Goal: Task Accomplishment & Management: Manage account settings

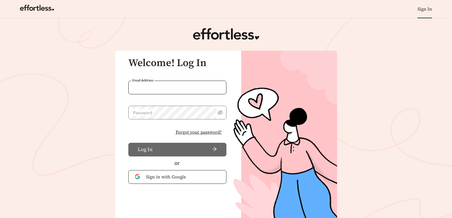
click at [177, 82] on input "Email Address" at bounding box center [177, 88] width 98 height 14
type input "**********"
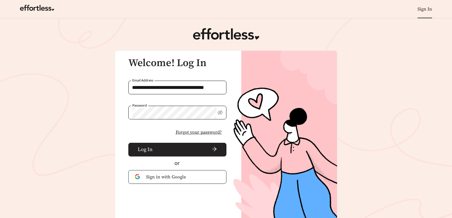
click at [181, 152] on span "arrow-right" at bounding box center [186, 150] width 62 height 6
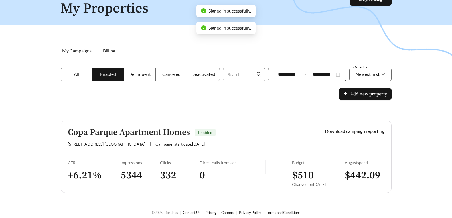
scroll to position [49, 0]
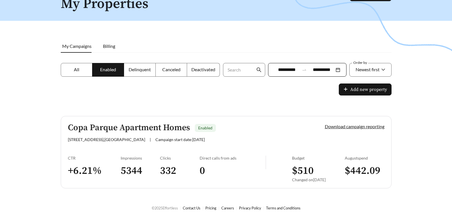
click at [292, 74] on div "**********" at bounding box center [307, 70] width 78 height 14
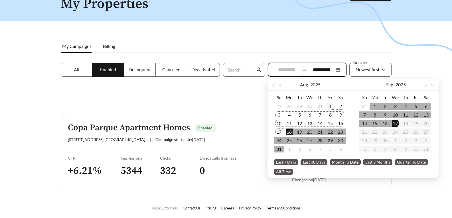
type input "**********"
click at [331, 107] on div "1" at bounding box center [330, 106] width 7 height 7
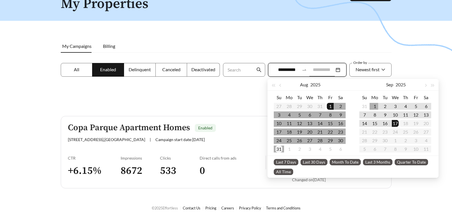
type input "**********"
click at [280, 150] on div "31" at bounding box center [279, 149] width 7 height 7
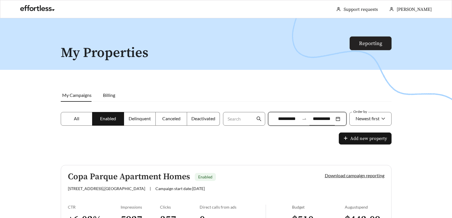
click at [368, 41] on link "Reporting" at bounding box center [370, 43] width 23 height 7
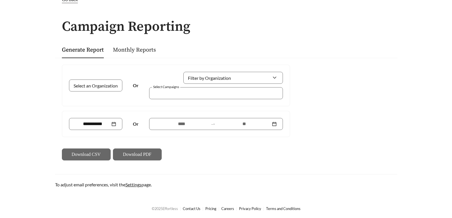
scroll to position [33, 0]
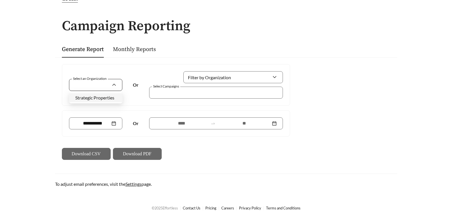
click at [114, 84] on div at bounding box center [96, 85] width 54 height 12
click at [101, 100] on span "Strategic Properties" at bounding box center [94, 97] width 39 height 5
click at [189, 95] on div at bounding box center [212, 93] width 121 height 8
click at [96, 123] on input at bounding box center [92, 123] width 35 height 7
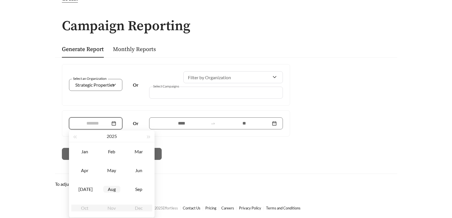
click at [102, 191] on td "Aug" at bounding box center [111, 189] width 27 height 19
type input "*******"
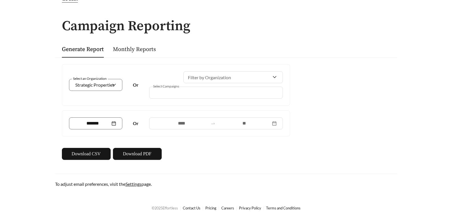
click at [227, 165] on div "Select an Organization Strategic Properties Or Filter by Organization Select Ca…" at bounding box center [226, 112] width 342 height 110
drag, startPoint x: 132, startPoint y: 154, endPoint x: 199, endPoint y: 151, distance: 67.1
click at [132, 154] on span "Download PDF" at bounding box center [137, 154] width 29 height 7
click at [131, 51] on link "Monthly Reports" at bounding box center [134, 49] width 43 height 7
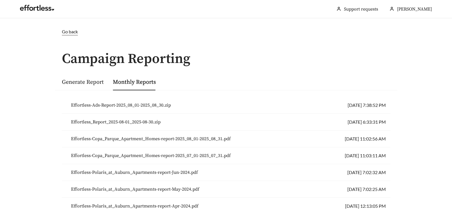
click at [162, 140] on span "Effortless-Copa_Parque_Apartment_Homes-report-2025_08_01-2025_08_31.pdf" at bounding box center [151, 139] width 160 height 7
click at [348, 138] on li "Effortless-Copa_Parque_Apartment_Homes-report-2025_08_01-2025_08_31.pdf [DATE] …" at bounding box center [226, 139] width 329 height 17
click at [97, 139] on span "Effortless-Copa_Parque_Apartment_Homes-report-2025_08_01-2025_08_31.pdf" at bounding box center [151, 139] width 160 height 7
click at [162, 158] on span "Effortless-Copa_Parque_Apartment_Homes-report-2025_07_01-2025_07_31.pdf" at bounding box center [151, 155] width 160 height 7
click at [66, 32] on span "Go back" at bounding box center [70, 31] width 16 height 5
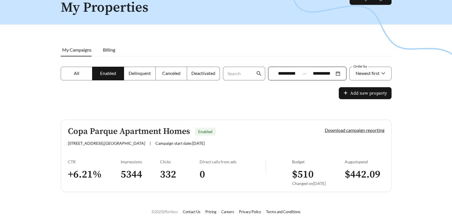
scroll to position [49, 0]
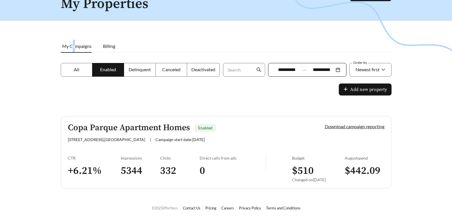
click at [75, 47] on span "My Campaigns" at bounding box center [76, 45] width 29 height 5
click at [84, 76] on label "All" at bounding box center [77, 70] width 32 height 14
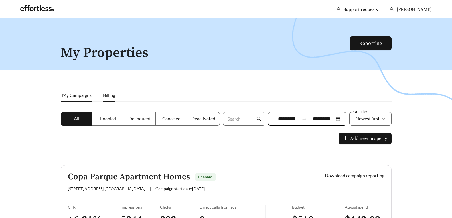
click at [113, 98] on span "Billing" at bounding box center [109, 94] width 12 height 5
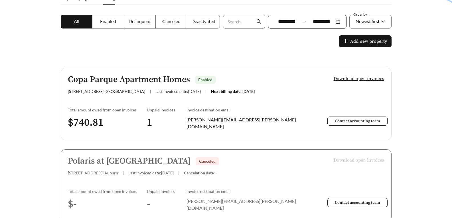
scroll to position [17, 0]
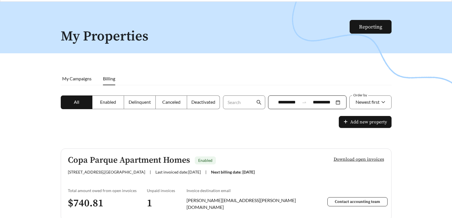
click at [131, 162] on h5 "Copa Parque Apartment Homes" at bounding box center [129, 160] width 122 height 9
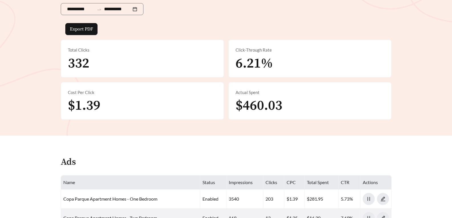
scroll to position [29, 0]
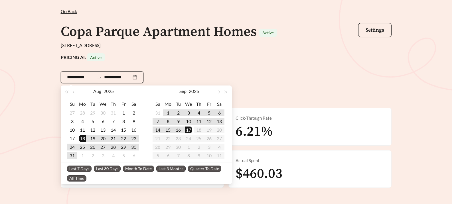
click at [92, 79] on input "**********" at bounding box center [80, 77] width 27 height 7
click at [73, 93] on button "button" at bounding box center [73, 91] width 7 height 11
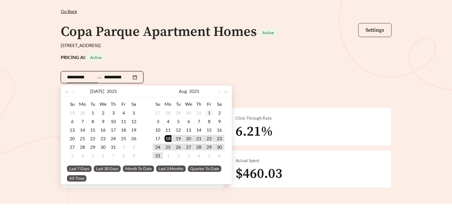
type input "**********"
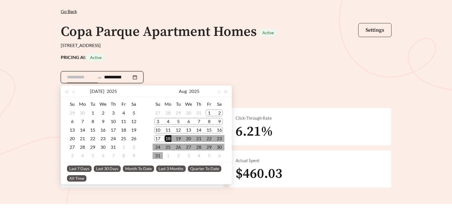
click at [210, 114] on div "1" at bounding box center [209, 113] width 7 height 7
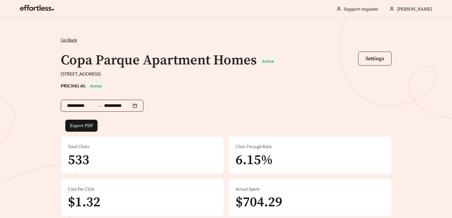
click at [140, 106] on div "**********" at bounding box center [102, 106] width 83 height 12
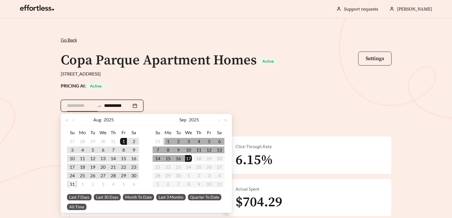
type input "**********"
click at [72, 184] on div "31" at bounding box center [72, 184] width 7 height 7
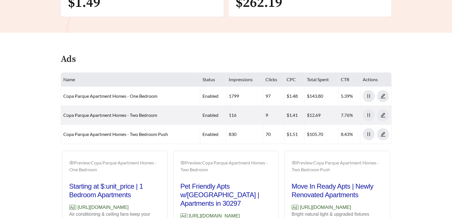
scroll to position [289, 0]
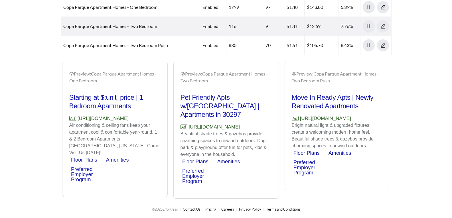
click at [183, 75] on icon "eye" at bounding box center [183, 73] width 5 height 3
click at [183, 72] on icon "eye" at bounding box center [183, 73] width 5 height 3
click at [198, 76] on div "Preview: Copa Parque Apartment Homes - Two Bedroom" at bounding box center [226, 77] width 91 height 14
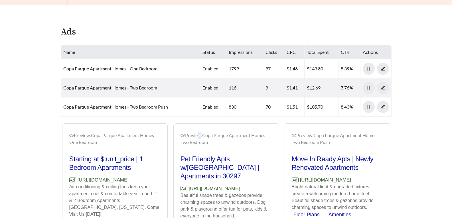
scroll to position [228, 0]
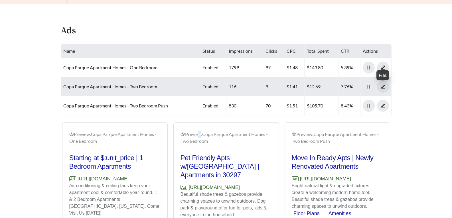
click at [381, 88] on icon "edit" at bounding box center [383, 86] width 5 height 5
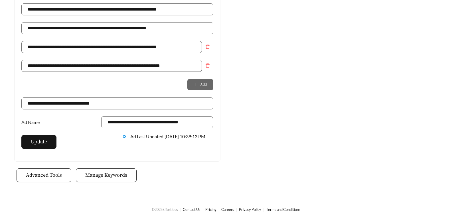
scroll to position [437, 0]
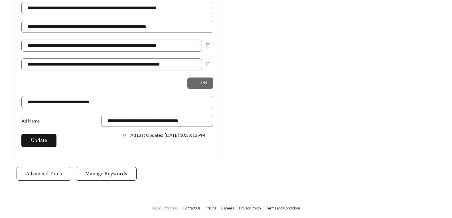
click at [36, 170] on button "Advanced Tools" at bounding box center [44, 174] width 55 height 14
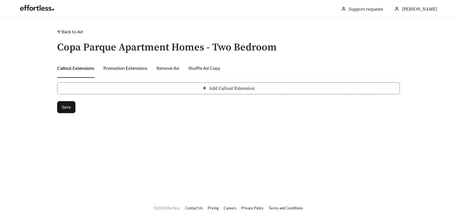
click at [133, 69] on div "Promotion Extensions" at bounding box center [125, 68] width 44 height 7
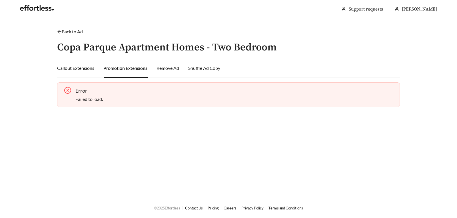
click at [83, 68] on div "Callout Extensions" at bounding box center [75, 68] width 37 height 7
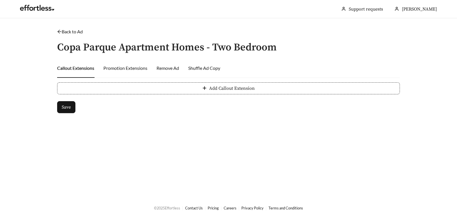
click at [70, 32] on link "Back to Ad" at bounding box center [70, 31] width 26 height 5
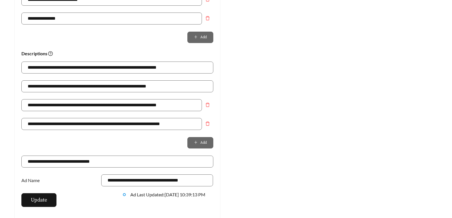
scroll to position [437, 0]
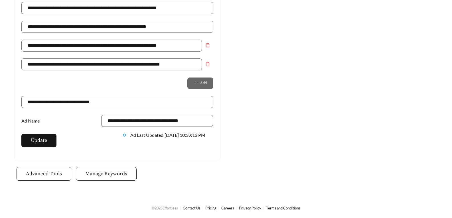
click at [112, 171] on span "Manage Keywords" at bounding box center [106, 174] width 42 height 8
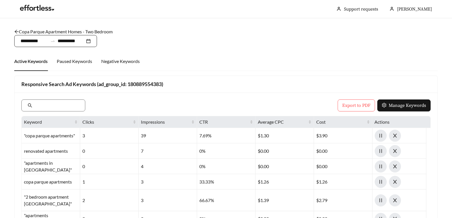
click at [39, 43] on input "**********" at bounding box center [34, 41] width 27 height 7
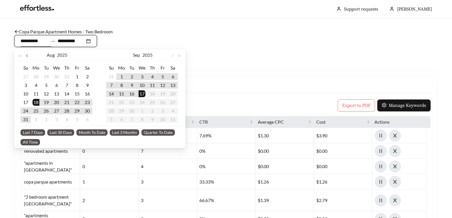
click at [28, 59] on button "button" at bounding box center [27, 54] width 7 height 11
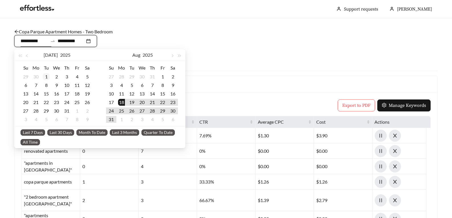
type input "**********"
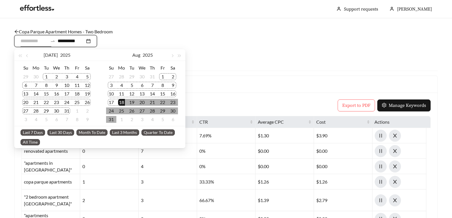
click at [45, 76] on div "1" at bounding box center [46, 76] width 7 height 7
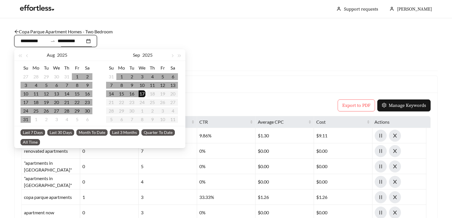
type input "**********"
click at [141, 92] on div "17" at bounding box center [142, 93] width 7 height 7
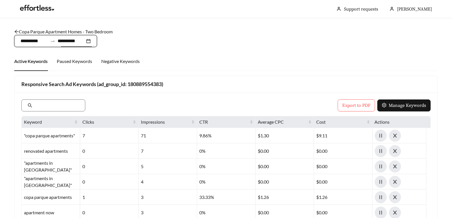
click at [245, 59] on div "Active Keywords Paused Keywords Negative Keywords" at bounding box center [226, 61] width 424 height 19
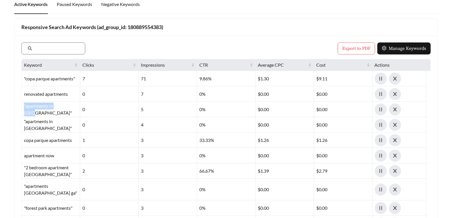
drag, startPoint x: 67, startPoint y: 112, endPoint x: 22, endPoint y: 110, distance: 45.7
click at [22, 110] on div ""apartments in [GEOGRAPHIC_DATA]"" at bounding box center [51, 109] width 58 height 15
copy div ""apartments in [GEOGRAPHIC_DATA]""
drag, startPoint x: 58, startPoint y: 128, endPoint x: 24, endPoint y: 124, distance: 33.9
click at [24, 124] on div ""apartments in [GEOGRAPHIC_DATA]"" at bounding box center [51, 124] width 58 height 15
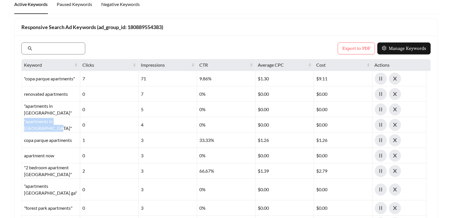
copy div ""apartments in [GEOGRAPHIC_DATA]""
drag, startPoint x: 74, startPoint y: 95, endPoint x: 23, endPoint y: 94, distance: 51.9
click at [23, 94] on div "renovated apartments" at bounding box center [51, 93] width 58 height 15
copy div "renovated apartments"
drag, startPoint x: 75, startPoint y: 142, endPoint x: 22, endPoint y: 139, distance: 53.7
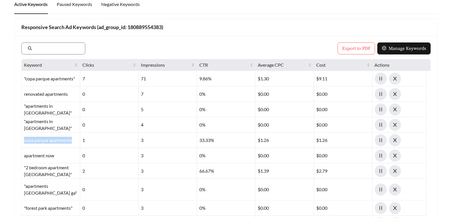
click at [22, 139] on div "copa parque apartments" at bounding box center [51, 140] width 58 height 15
click at [60, 159] on div "apartment now" at bounding box center [51, 155] width 58 height 15
drag, startPoint x: 60, startPoint y: 158, endPoint x: 24, endPoint y: 156, distance: 36.6
click at [24, 156] on div "apartment now" at bounding box center [51, 155] width 58 height 15
copy div "apartment now"
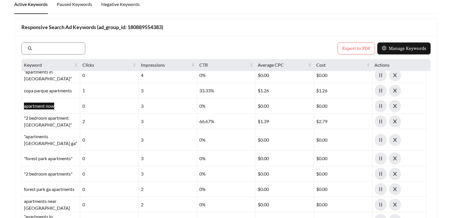
scroll to position [57, 0]
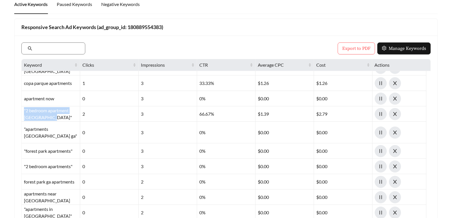
drag, startPoint x: 58, startPoint y: 118, endPoint x: 22, endPoint y: 112, distance: 35.9
click at [22, 112] on div ""2 bedroom apartment [GEOGRAPHIC_DATA]"" at bounding box center [51, 113] width 58 height 15
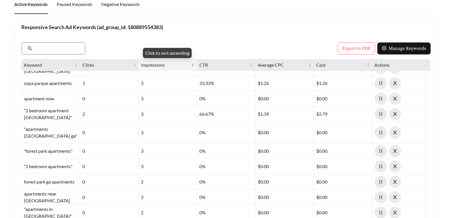
click at [152, 66] on span "Impressions" at bounding box center [165, 65] width 49 height 7
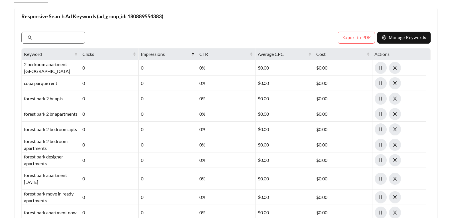
scroll to position [0, 0]
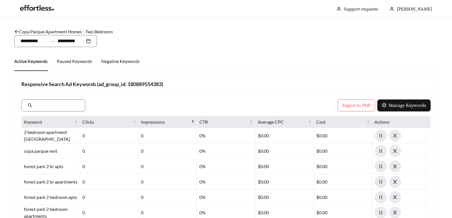
click at [15, 30] on icon "arrow-left" at bounding box center [16, 31] width 5 height 5
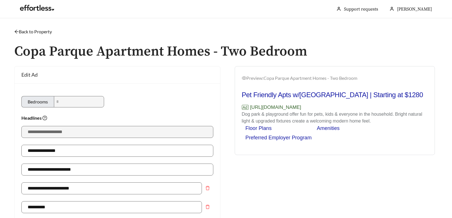
click at [15, 30] on icon "arrow-left" at bounding box center [16, 31] width 5 height 5
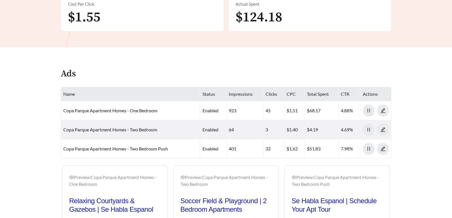
scroll to position [146, 0]
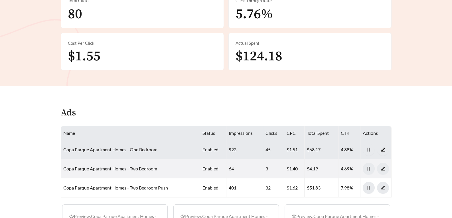
click at [123, 151] on link "Copa Parque Apartment Homes - One Bedroom" at bounding box center [110, 149] width 94 height 5
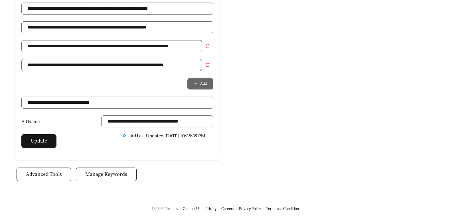
scroll to position [437, 0]
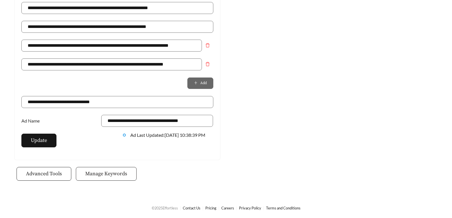
click at [111, 176] on span "Manage Keywords" at bounding box center [106, 174] width 42 height 8
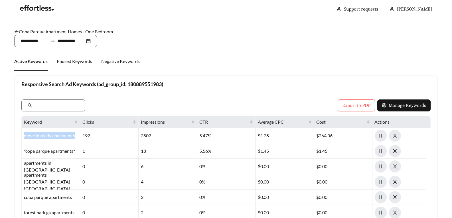
drag, startPoint x: 76, startPoint y: 136, endPoint x: 25, endPoint y: 134, distance: 50.6
click at [25, 134] on div "move in ready apartments" at bounding box center [51, 135] width 58 height 15
copy div "move in ready apartments"
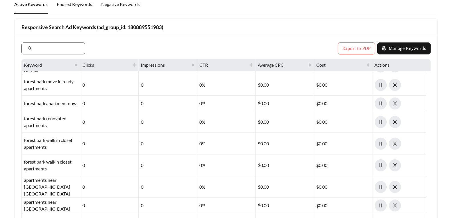
scroll to position [257, 0]
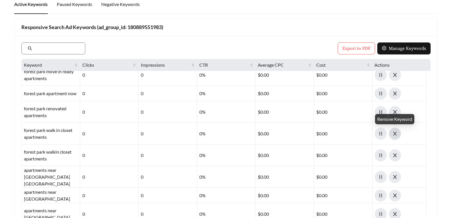
click at [399, 137] on button "button" at bounding box center [395, 134] width 12 height 12
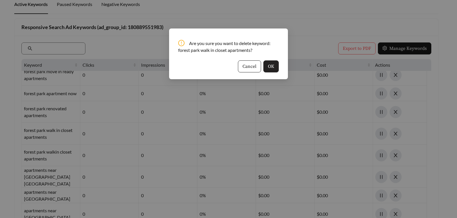
click at [273, 68] on span "OK" at bounding box center [271, 66] width 6 height 7
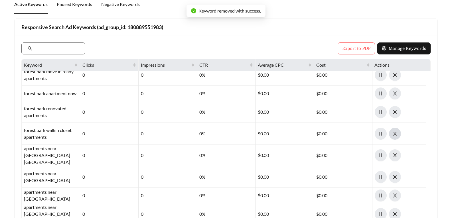
click at [397, 134] on icon "close" at bounding box center [395, 133] width 5 height 5
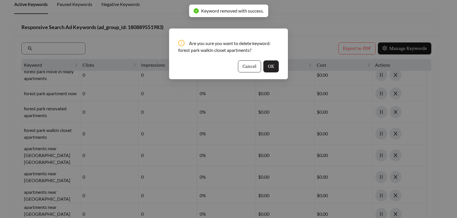
click at [272, 66] on span "OK" at bounding box center [271, 66] width 6 height 7
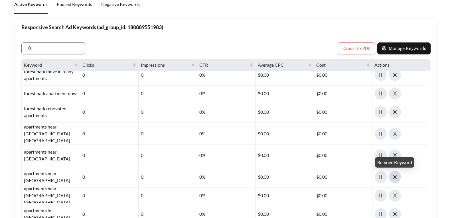
click at [397, 180] on button "button" at bounding box center [395, 177] width 12 height 12
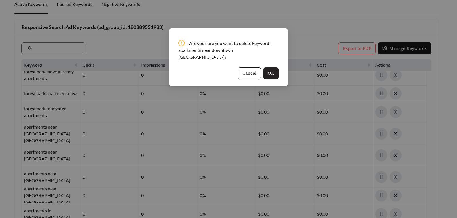
click at [269, 70] on span "OK" at bounding box center [271, 73] width 6 height 7
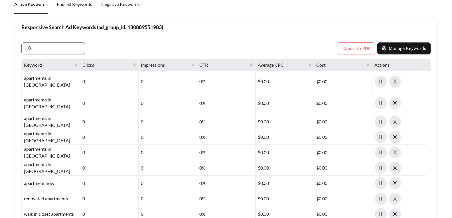
scroll to position [399, 0]
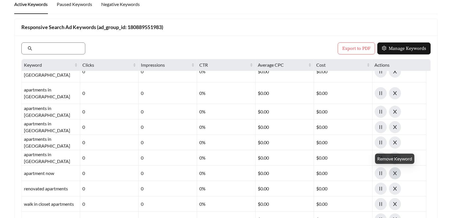
click at [400, 174] on span "close" at bounding box center [394, 173] width 11 height 5
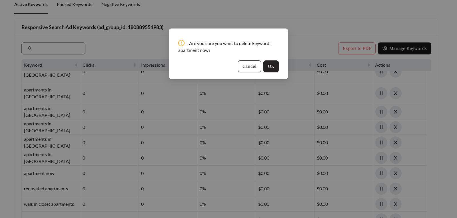
click at [270, 65] on span "OK" at bounding box center [271, 66] width 6 height 7
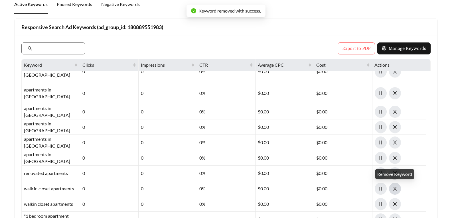
click at [395, 190] on icon "close" at bounding box center [395, 188] width 5 height 5
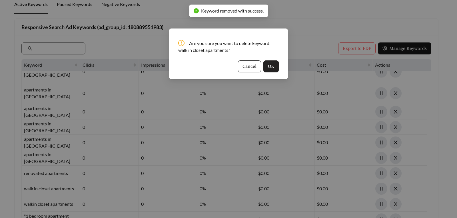
click at [269, 64] on span "OK" at bounding box center [271, 66] width 6 height 7
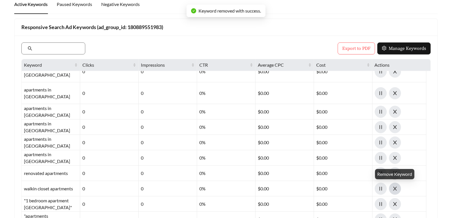
click at [398, 193] on button "button" at bounding box center [395, 189] width 12 height 12
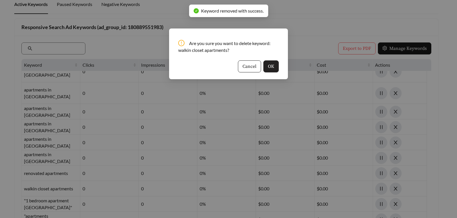
click at [269, 66] on span "OK" at bounding box center [271, 66] width 6 height 7
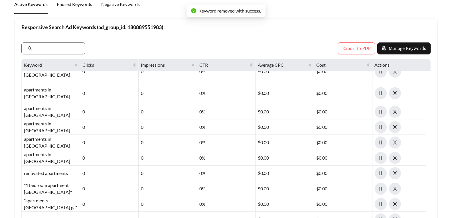
click at [69, 173] on div "renovated apartments" at bounding box center [51, 173] width 58 height 15
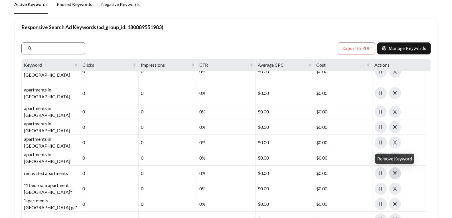
click at [397, 175] on icon "close" at bounding box center [395, 173] width 5 height 5
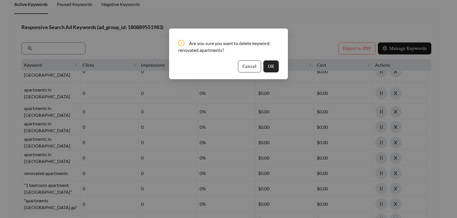
click at [272, 68] on span "OK" at bounding box center [271, 66] width 6 height 7
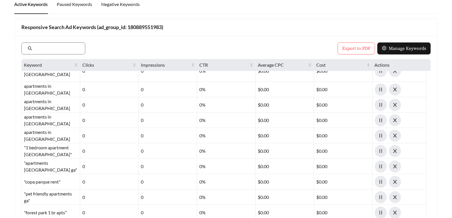
scroll to position [457, 0]
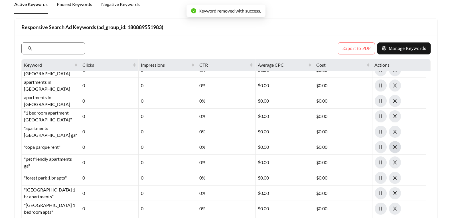
click at [395, 147] on icon "close" at bounding box center [395, 147] width 5 height 5
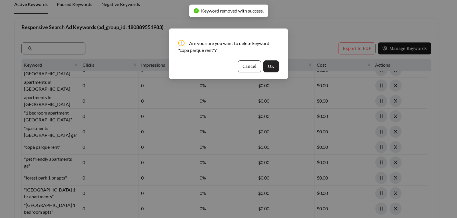
click at [274, 68] on button "OK" at bounding box center [270, 66] width 15 height 12
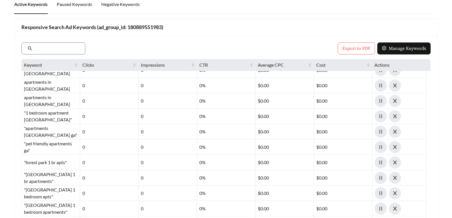
click at [49, 162] on div ""forest park 1 br apts"" at bounding box center [51, 162] width 58 height 15
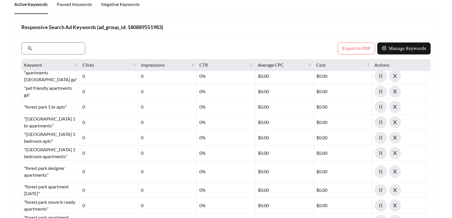
scroll to position [514, 0]
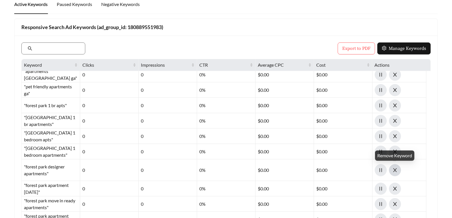
click at [397, 172] on icon "close" at bounding box center [395, 170] width 5 height 5
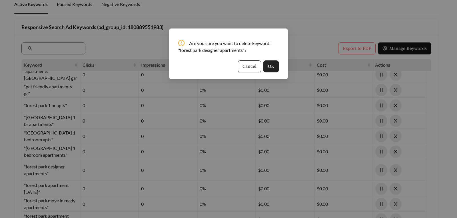
click at [269, 66] on span "OK" at bounding box center [271, 66] width 6 height 7
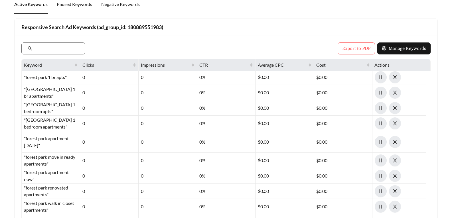
scroll to position [542, 0]
click at [395, 176] on icon "close" at bounding box center [395, 175] width 5 height 5
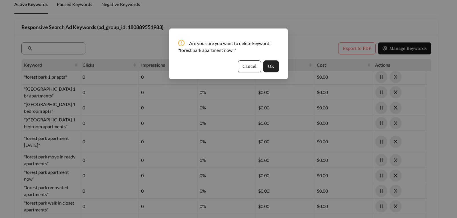
click at [276, 68] on button "OK" at bounding box center [270, 66] width 15 height 12
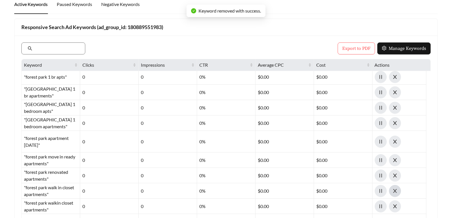
click at [394, 193] on icon "close" at bounding box center [395, 191] width 5 height 5
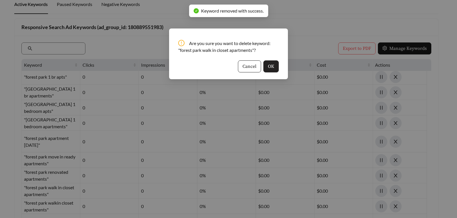
click at [272, 68] on span "OK" at bounding box center [271, 66] width 6 height 7
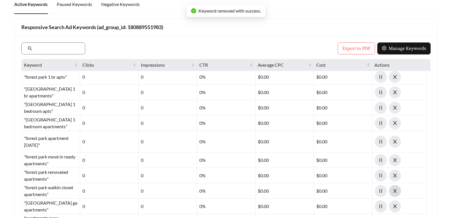
click at [395, 189] on icon "close" at bounding box center [395, 191] width 5 height 5
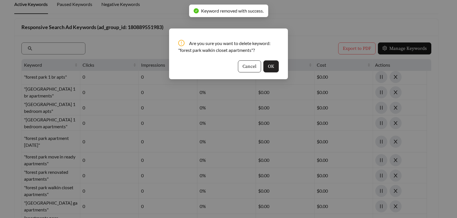
click at [272, 67] on span "OK" at bounding box center [271, 66] width 6 height 7
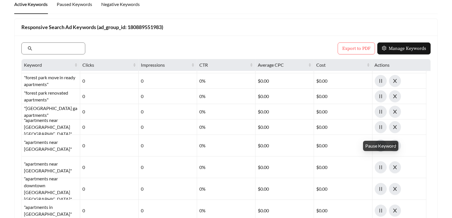
scroll to position [628, 0]
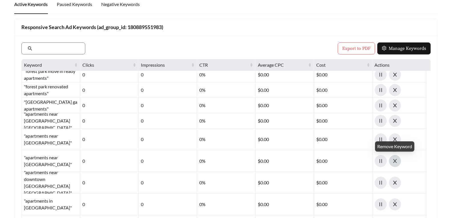
click at [396, 161] on icon "close" at bounding box center [395, 161] width 5 height 5
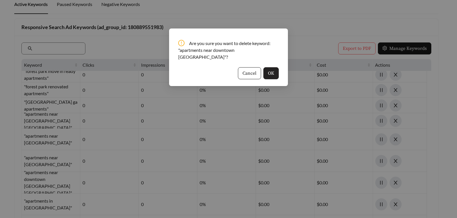
click at [270, 70] on span "OK" at bounding box center [271, 73] width 6 height 7
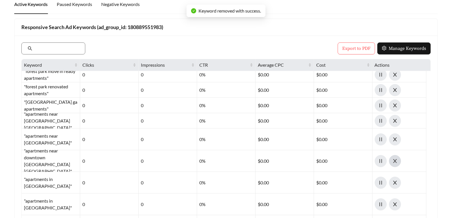
click at [394, 162] on icon "close" at bounding box center [395, 161] width 5 height 5
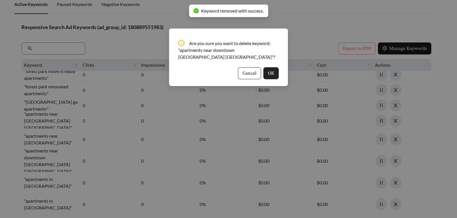
click at [272, 70] on span "OK" at bounding box center [271, 73] width 6 height 7
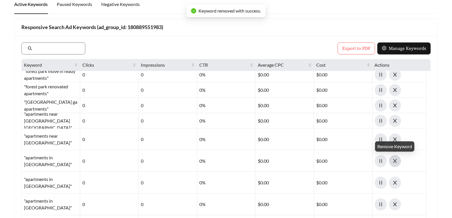
click at [394, 162] on icon "close" at bounding box center [395, 161] width 5 height 5
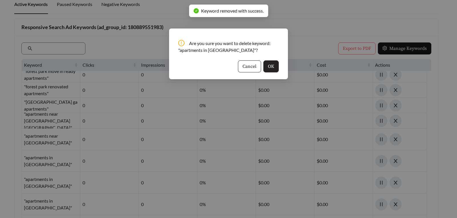
click at [278, 68] on button "OK" at bounding box center [270, 66] width 15 height 12
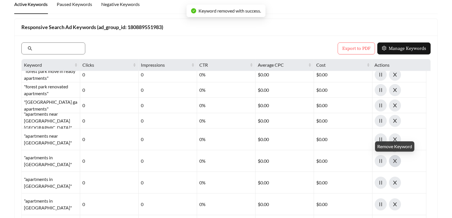
click at [391, 162] on span "close" at bounding box center [394, 161] width 11 height 5
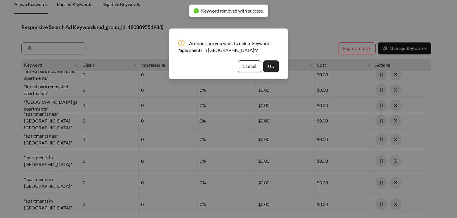
click at [275, 71] on button "OK" at bounding box center [270, 66] width 15 height 12
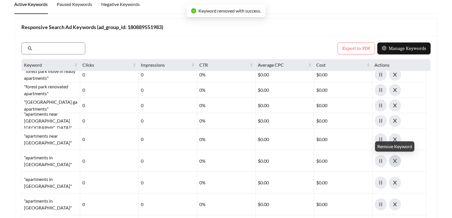
click at [397, 160] on icon "close" at bounding box center [395, 161] width 5 height 5
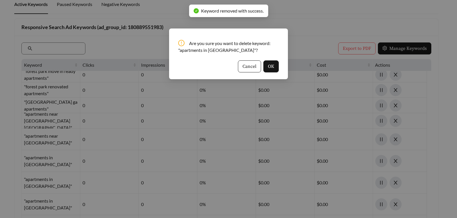
click at [277, 73] on div "Are you sure you want to delete keyword: "apartments in [GEOGRAPHIC_DATA]"? Can…" at bounding box center [228, 54] width 119 height 51
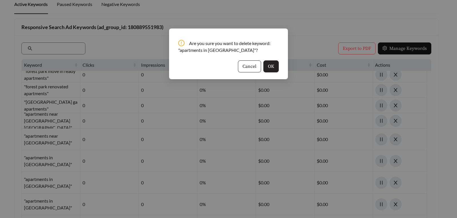
click at [269, 67] on span "OK" at bounding box center [271, 66] width 6 height 7
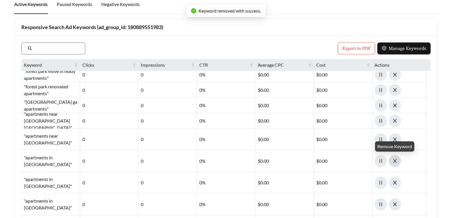
click at [396, 160] on icon "close" at bounding box center [395, 161] width 4 height 4
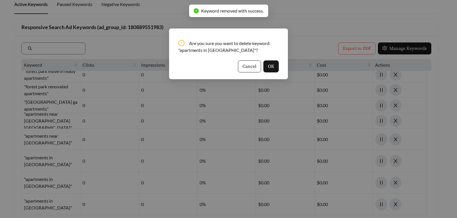
drag, startPoint x: 279, startPoint y: 70, endPoint x: 285, endPoint y: 70, distance: 6.0
click at [279, 70] on div "Are you sure you want to delete keyword: "apartments in [GEOGRAPHIC_DATA]"? Can…" at bounding box center [228, 54] width 119 height 51
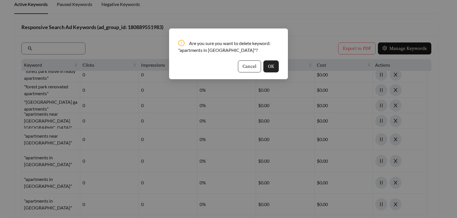
click at [274, 67] on button "OK" at bounding box center [270, 66] width 15 height 12
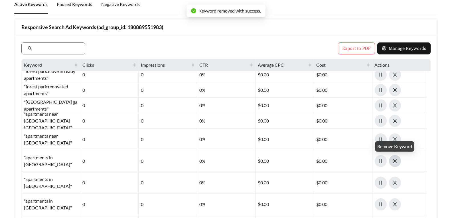
click at [394, 162] on icon "close" at bounding box center [395, 161] width 5 height 5
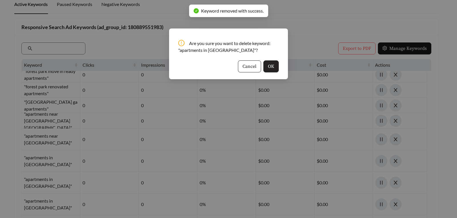
click at [273, 68] on span "OK" at bounding box center [271, 66] width 6 height 7
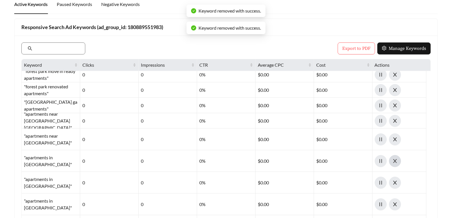
click at [396, 161] on icon "close" at bounding box center [395, 161] width 5 height 5
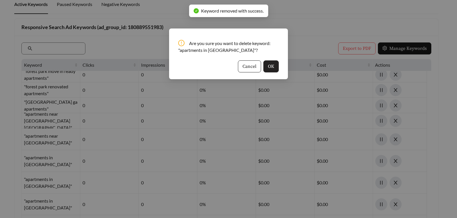
click at [273, 66] on span "OK" at bounding box center [271, 66] width 6 height 7
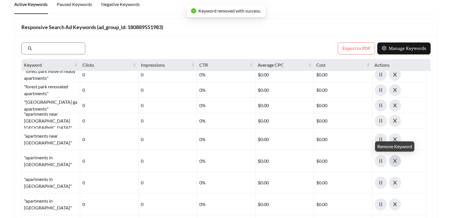
click at [394, 161] on icon "close" at bounding box center [395, 161] width 5 height 5
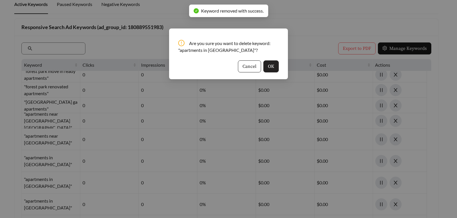
click at [275, 68] on button "OK" at bounding box center [270, 66] width 15 height 12
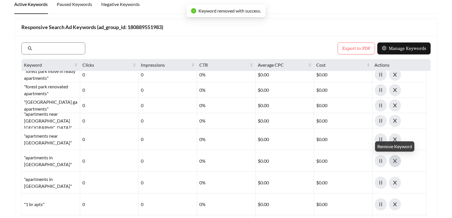
click at [397, 161] on icon "close" at bounding box center [395, 161] width 5 height 5
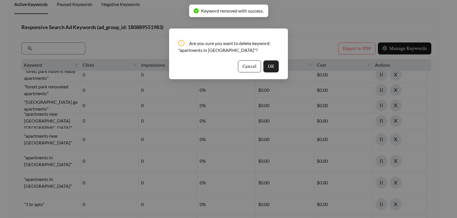
click at [271, 69] on span "OK" at bounding box center [271, 66] width 6 height 7
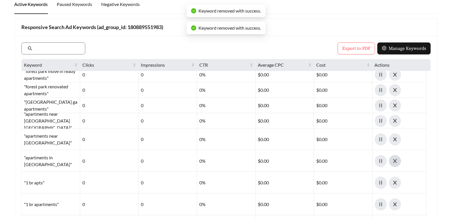
click at [393, 161] on icon "close" at bounding box center [395, 161] width 5 height 5
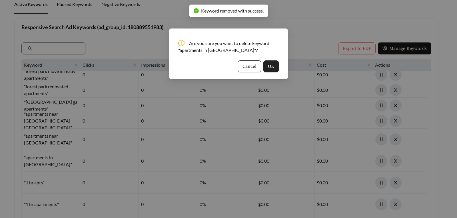
click at [275, 69] on button "OK" at bounding box center [270, 66] width 15 height 12
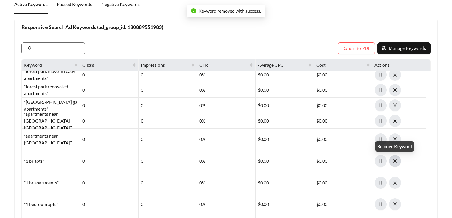
click at [395, 163] on icon "close" at bounding box center [395, 161] width 5 height 5
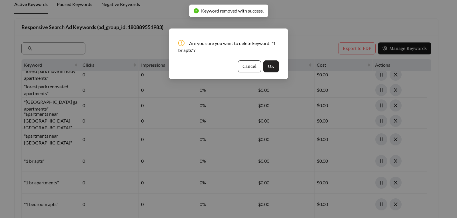
click at [275, 69] on button "OK" at bounding box center [270, 66] width 15 height 12
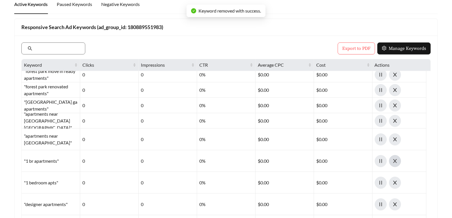
click at [396, 160] on icon "close" at bounding box center [395, 161] width 4 height 4
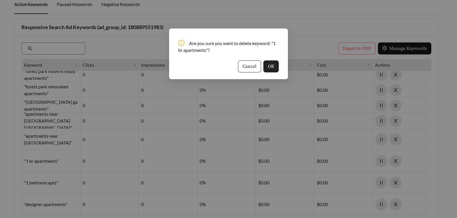
click at [273, 68] on span "OK" at bounding box center [271, 66] width 6 height 7
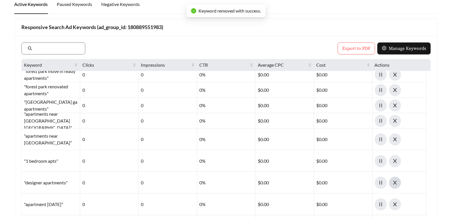
click at [397, 185] on icon "close" at bounding box center [395, 182] width 5 height 5
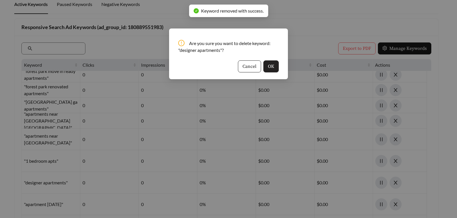
click at [271, 67] on span "OK" at bounding box center [271, 66] width 6 height 7
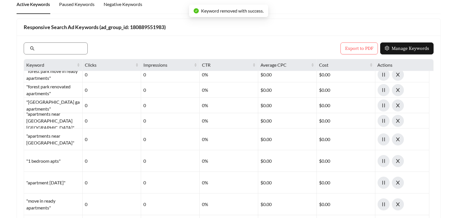
scroll to position [651, 0]
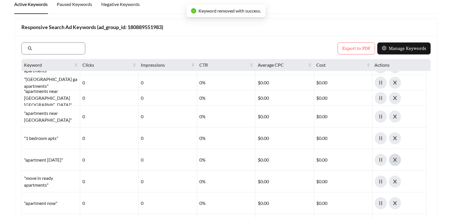
click at [395, 163] on button "button" at bounding box center [395, 160] width 12 height 12
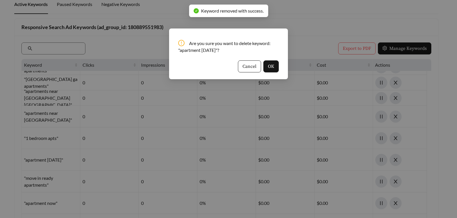
drag, startPoint x: 274, startPoint y: 72, endPoint x: 272, endPoint y: 74, distance: 3.0
click at [272, 72] on button "OK" at bounding box center [270, 66] width 15 height 12
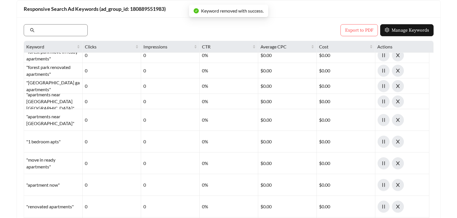
scroll to position [86, 0]
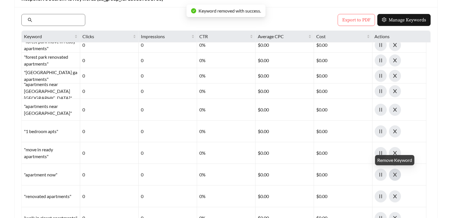
click at [392, 178] on button "button" at bounding box center [395, 175] width 12 height 12
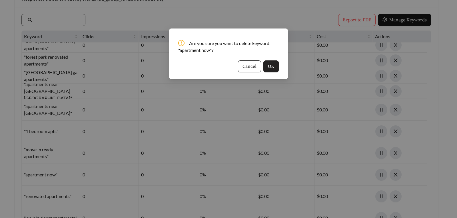
click at [269, 66] on span "OK" at bounding box center [271, 66] width 6 height 7
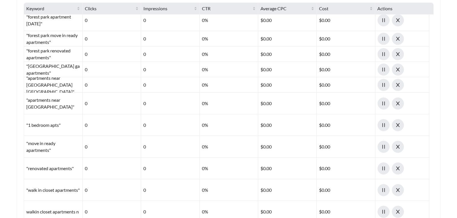
scroll to position [172, 0]
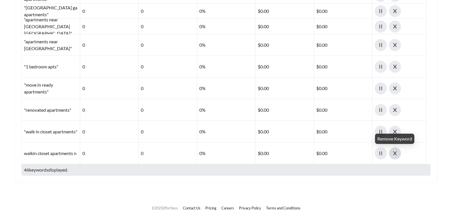
click at [393, 155] on span "close" at bounding box center [394, 153] width 11 height 5
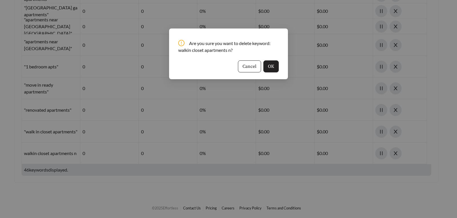
click at [273, 68] on span "OK" at bounding box center [271, 66] width 6 height 7
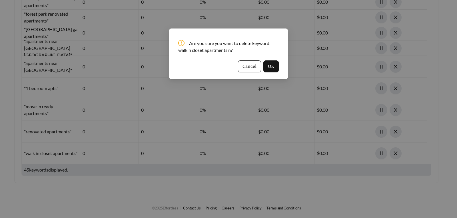
scroll to position [586, 0]
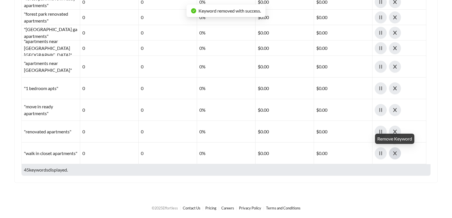
click at [397, 153] on icon "close" at bounding box center [395, 153] width 5 height 5
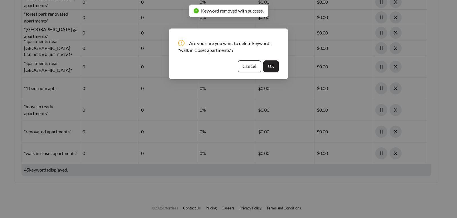
click at [271, 69] on span "OK" at bounding box center [271, 66] width 6 height 7
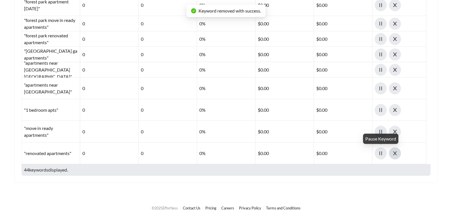
click at [394, 153] on icon "close" at bounding box center [395, 153] width 5 height 5
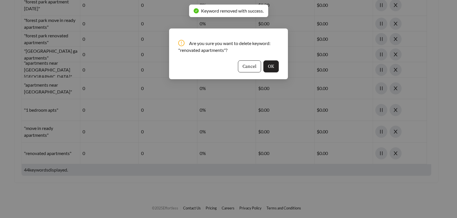
click at [274, 70] on button "OK" at bounding box center [270, 66] width 15 height 12
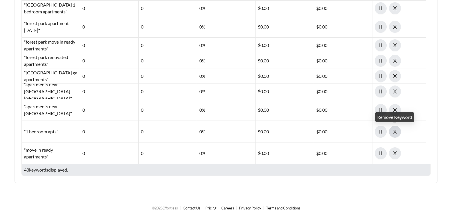
click at [395, 131] on icon "close" at bounding box center [395, 131] width 5 height 5
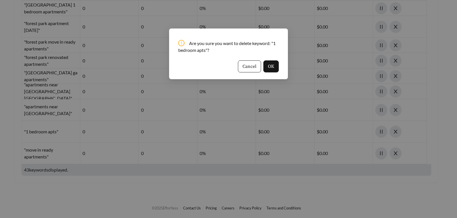
click at [280, 68] on div "Are you sure you want to delete keyword: "1 bedroom apts"? Cancel OK" at bounding box center [228, 54] width 119 height 51
click at [274, 69] on button "OK" at bounding box center [270, 66] width 15 height 12
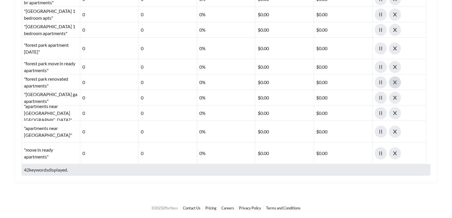
click at [392, 84] on span "close" at bounding box center [394, 82] width 11 height 5
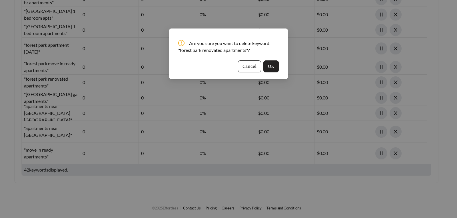
click at [272, 68] on span "OK" at bounding box center [271, 66] width 6 height 7
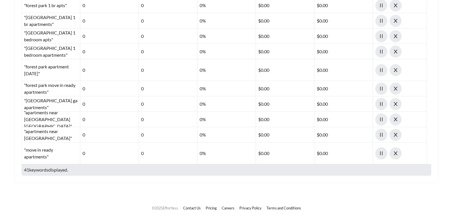
scroll to position [499, 0]
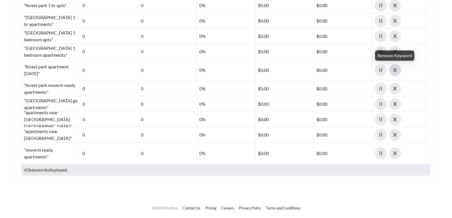
click at [395, 72] on icon "close" at bounding box center [395, 70] width 5 height 5
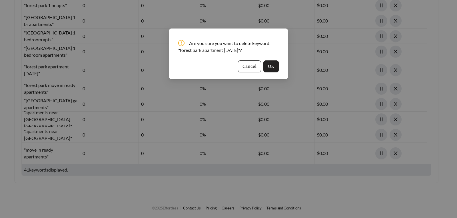
click at [274, 66] on button "OK" at bounding box center [270, 66] width 15 height 12
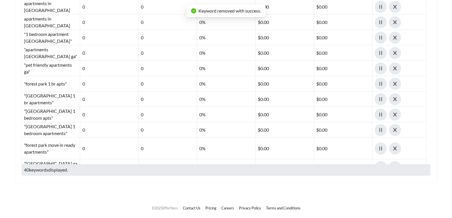
scroll to position [420, 0]
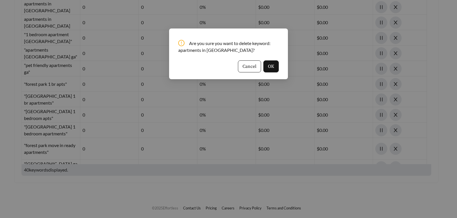
click at [271, 72] on div "Are you sure you want to delete keyword: apartments in [GEOGRAPHIC_DATA]? Cance…" at bounding box center [228, 54] width 119 height 51
click at [268, 68] on button "OK" at bounding box center [270, 66] width 15 height 12
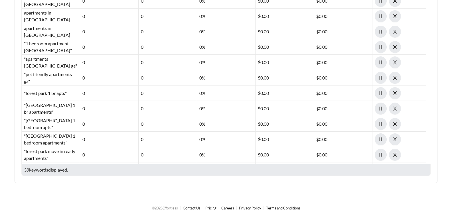
scroll to position [363, 0]
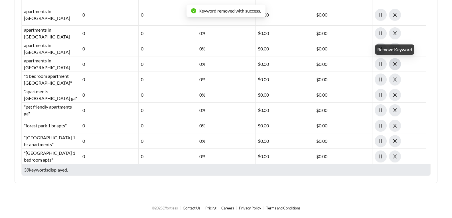
click at [395, 66] on icon "close" at bounding box center [395, 64] width 5 height 5
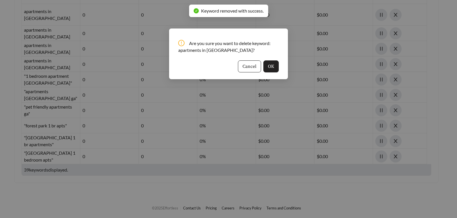
click at [276, 66] on button "OK" at bounding box center [270, 66] width 15 height 12
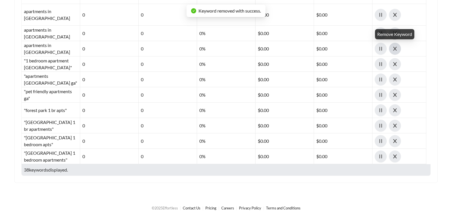
click at [392, 49] on span "close" at bounding box center [394, 48] width 11 height 5
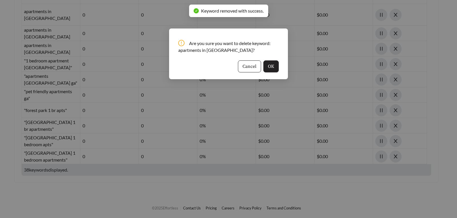
click at [271, 64] on span "OK" at bounding box center [271, 66] width 6 height 7
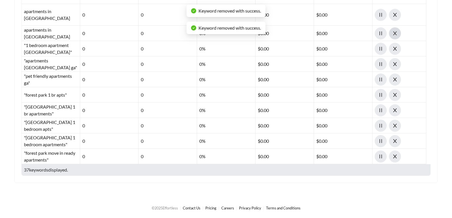
click at [394, 36] on button "button" at bounding box center [395, 33] width 12 height 12
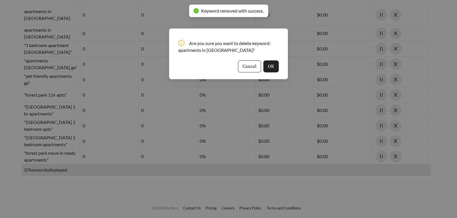
click at [273, 64] on span "OK" at bounding box center [271, 66] width 6 height 7
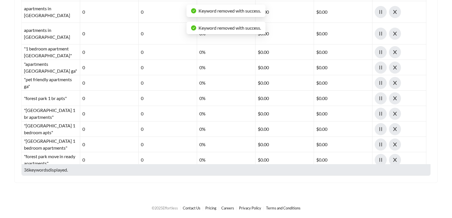
scroll to position [334, 0]
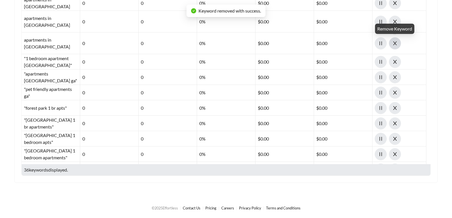
click at [396, 44] on icon "close" at bounding box center [395, 43] width 4 height 4
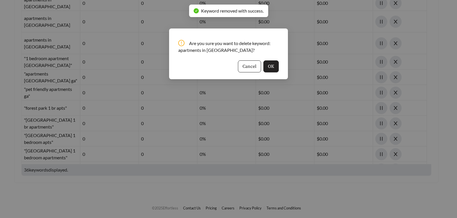
click at [273, 68] on span "OK" at bounding box center [271, 66] width 6 height 7
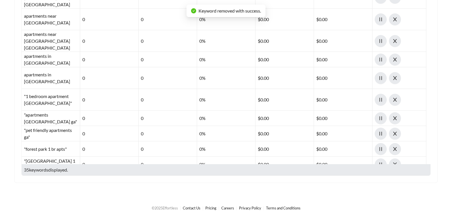
scroll to position [277, 0]
click at [394, 83] on button "button" at bounding box center [395, 79] width 12 height 12
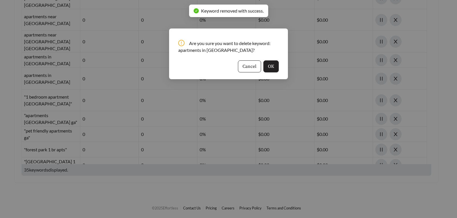
click at [269, 68] on span "OK" at bounding box center [271, 66] width 6 height 7
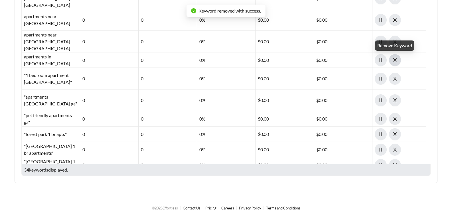
click at [398, 60] on span "close" at bounding box center [394, 60] width 11 height 5
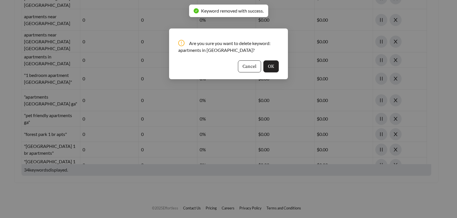
click at [273, 70] on button "OK" at bounding box center [270, 66] width 15 height 12
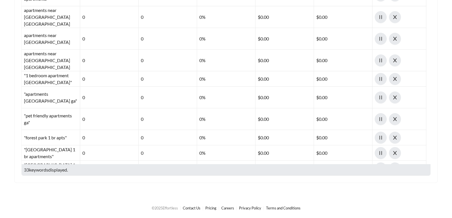
scroll to position [249, 0]
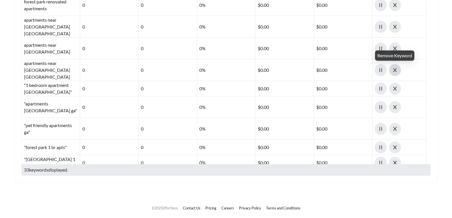
click at [397, 71] on icon "close" at bounding box center [395, 70] width 5 height 5
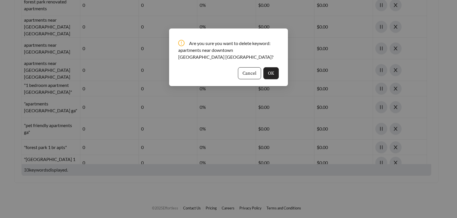
click at [269, 70] on span "OK" at bounding box center [271, 73] width 6 height 7
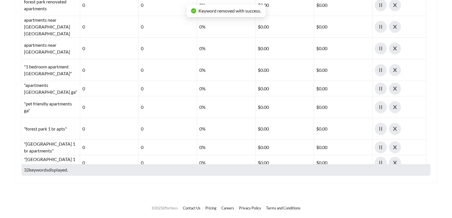
scroll to position [220, 0]
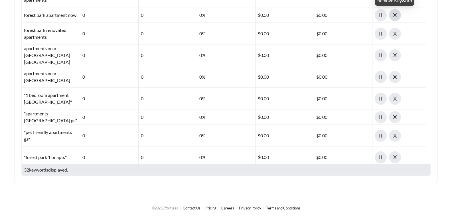
click at [399, 17] on span "close" at bounding box center [394, 15] width 11 height 5
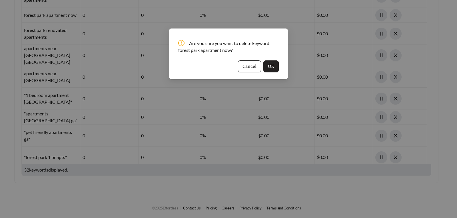
click at [271, 68] on span "OK" at bounding box center [271, 66] width 6 height 7
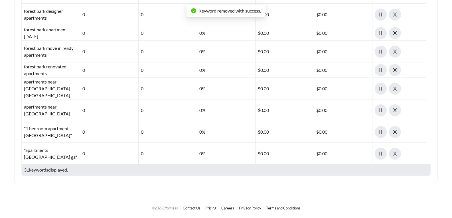
scroll to position [163, 0]
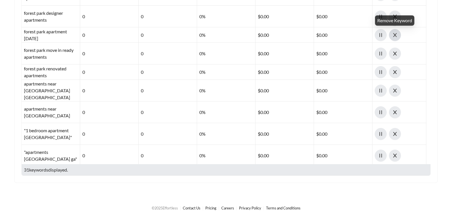
click at [398, 35] on span "close" at bounding box center [394, 35] width 11 height 5
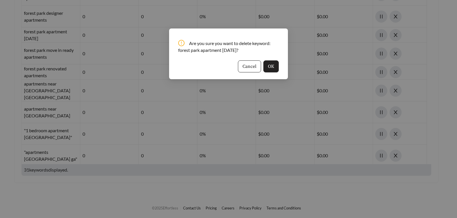
click at [272, 69] on span "OK" at bounding box center [271, 66] width 6 height 7
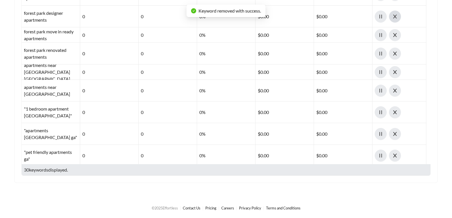
click at [396, 15] on icon "close" at bounding box center [395, 16] width 5 height 5
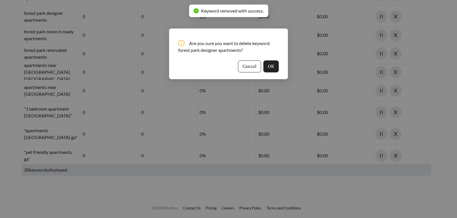
click at [273, 71] on button "OK" at bounding box center [270, 66] width 15 height 12
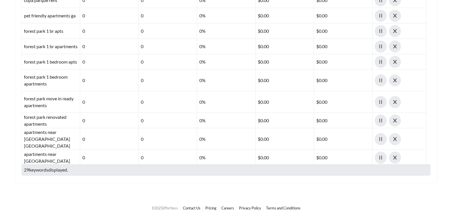
scroll to position [49, 0]
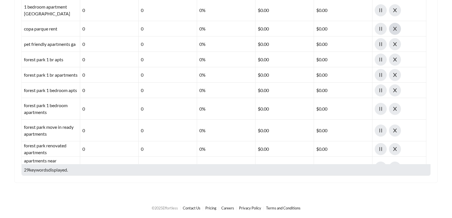
click at [393, 31] on icon "close" at bounding box center [395, 28] width 5 height 5
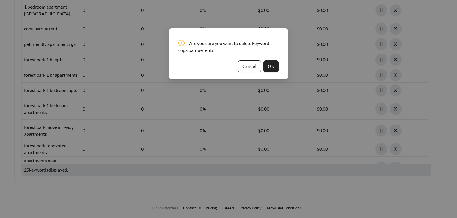
click at [276, 68] on button "OK" at bounding box center [270, 66] width 15 height 12
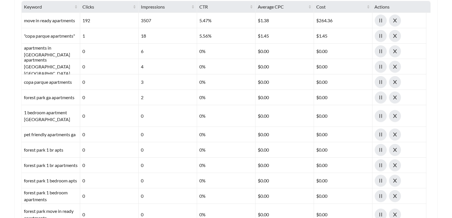
scroll to position [115, 0]
click at [381, 23] on button "button" at bounding box center [381, 21] width 12 height 12
drag, startPoint x: 76, startPoint y: 22, endPoint x: 24, endPoint y: 21, distance: 52.2
click at [24, 21] on div "move in ready apartments" at bounding box center [51, 20] width 58 height 15
copy div "move in ready apartments"
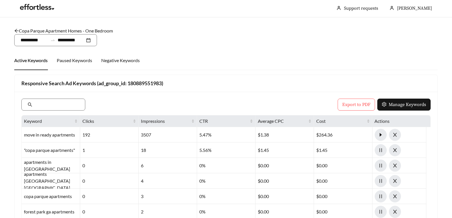
scroll to position [0, 0]
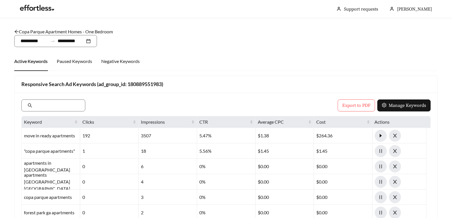
click at [340, 72] on div "Active Keywords Paused Keywords Negative Keywords Responsive Search Ad Keywords…" at bounding box center [226, 206] width 424 height 308
click at [127, 62] on div "Negative Keywords" at bounding box center [120, 61] width 39 height 7
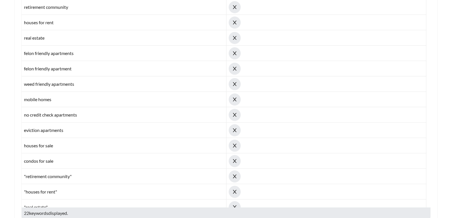
scroll to position [57, 0]
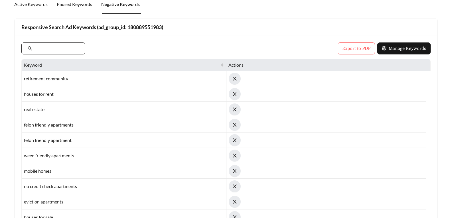
click at [79, 49] on input "text" at bounding box center [56, 48] width 46 height 7
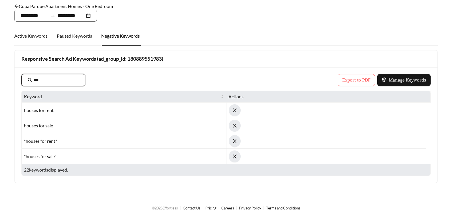
scroll to position [0, 0]
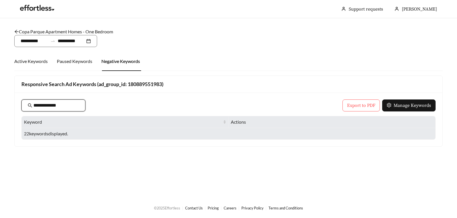
type input "**********"
click at [27, 64] on div "Active Keywords" at bounding box center [30, 61] width 33 height 7
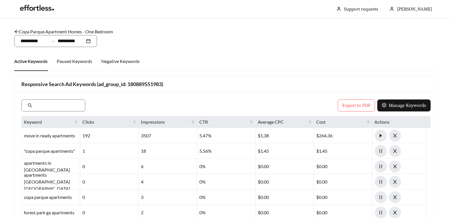
click at [19, 32] on link "Copa Parque Apartment Homes - One Bedroom" at bounding box center [63, 31] width 99 height 5
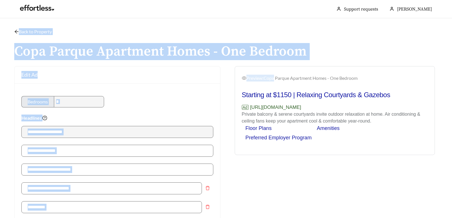
drag, startPoint x: 17, startPoint y: 35, endPoint x: 267, endPoint y: 60, distance: 250.7
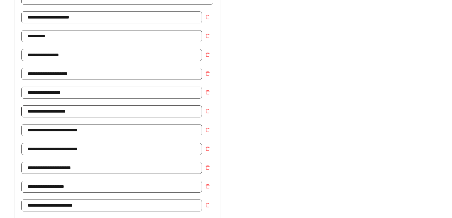
scroll to position [143, 0]
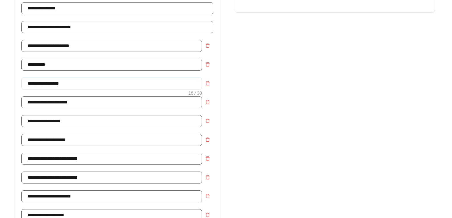
drag, startPoint x: 83, startPoint y: 86, endPoint x: -82, endPoint y: 97, distance: 165.6
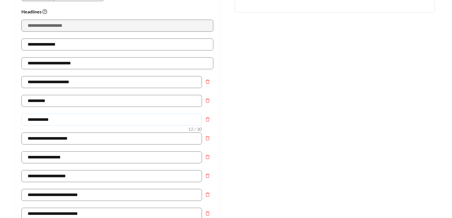
scroll to position [179, 0]
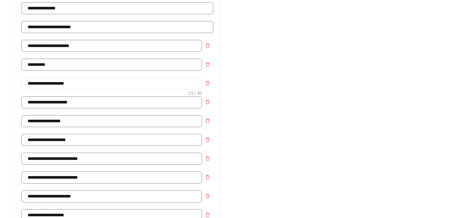
type input "**********"
click at [422, 124] on div "Preview: Copa Parque Apartment Homes - One Bedroom Starting at $1150 | Relaxing…" at bounding box center [335, 170] width 218 height 567
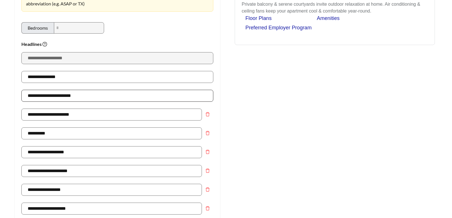
scroll to position [122, 0]
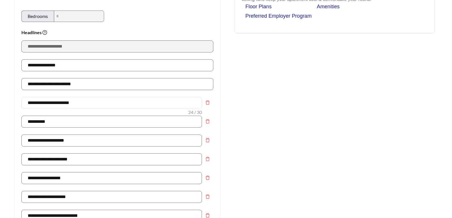
click at [25, 103] on input "**********" at bounding box center [111, 103] width 181 height 12
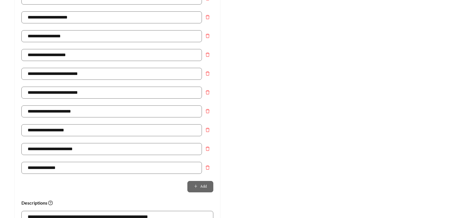
scroll to position [265, 0]
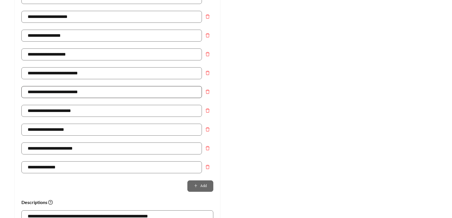
type input "**********"
drag, startPoint x: 98, startPoint y: 91, endPoint x: -173, endPoint y: 83, distance: 271.2
type input "**********"
click at [254, 127] on div "Preview: Copa Parque Apartment Homes - One Bedroom Apts Starting at $1150 | Out…" at bounding box center [335, 85] width 218 height 567
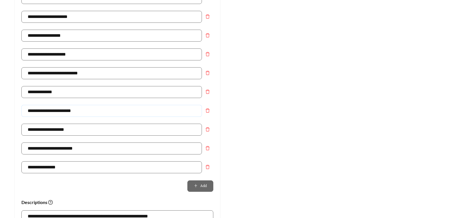
click at [24, 112] on input "**********" at bounding box center [111, 111] width 181 height 12
type input "**********"
drag, startPoint x: 116, startPoint y: 149, endPoint x: -221, endPoint y: 139, distance: 337.1
type input "**********"
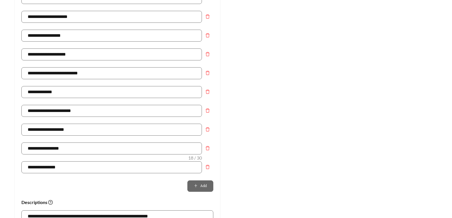
click at [346, 166] on div "Preview: Copa Parque Apartment Homes - One Bedroom Apts Starting at $1150 | Out…" at bounding box center [335, 85] width 218 height 567
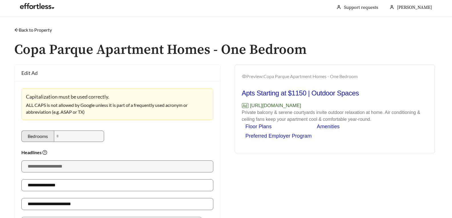
scroll to position [0, 0]
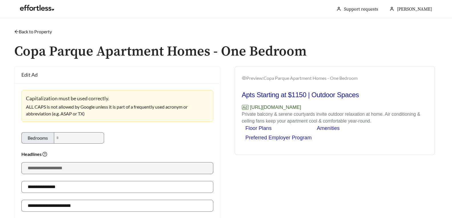
click at [255, 79] on div "Preview: Copa Parque Apartment Homes - One Bedroom" at bounding box center [335, 78] width 186 height 7
click at [241, 79] on div "Preview: Copa Parque Apartment Homes - One Bedroom Apts Starting at $1150 | Out…" at bounding box center [335, 111] width 200 height 87
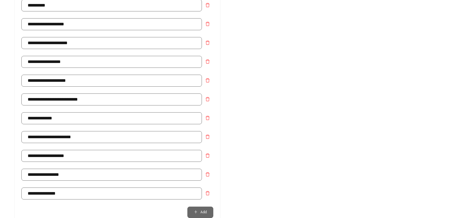
scroll to position [171, 0]
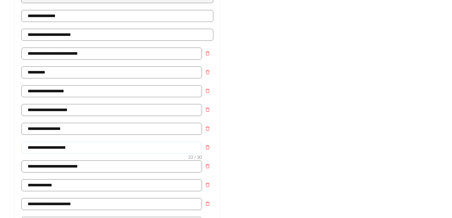
drag, startPoint x: -16, startPoint y: 148, endPoint x: -114, endPoint y: 148, distance: 98.7
type input "*"
type input "**********"
click at [257, 127] on div "Preview: Copa Parque Apartment Homes - One Bedroom Apts Starting at $1150 | Out…" at bounding box center [335, 178] width 218 height 567
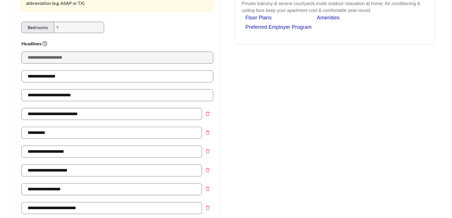
scroll to position [29, 0]
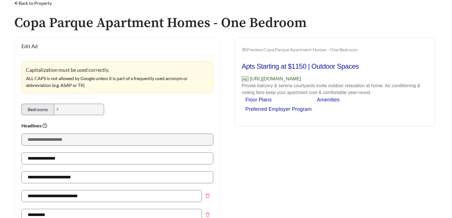
click at [353, 126] on div "Preview: Copa Parque Apartment Homes - One Bedroom Apts Starting at $1150 | Out…" at bounding box center [335, 82] width 200 height 87
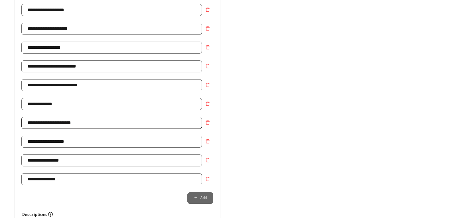
scroll to position [171, 0]
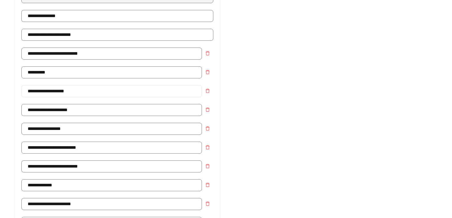
click at [54, 90] on input "**********" at bounding box center [111, 91] width 181 height 12
click at [57, 91] on input "**********" at bounding box center [111, 91] width 181 height 12
click at [52, 90] on input "**********" at bounding box center [111, 91] width 181 height 12
type input "**********"
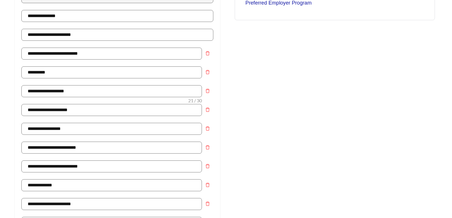
drag, startPoint x: 419, startPoint y: 120, endPoint x: 400, endPoint y: 110, distance: 20.4
click at [413, 120] on div "Preview: Copa Parque Apartment Homes - One Bedroom Apts Starting at $1150 | Out…" at bounding box center [335, 196] width 218 height 531
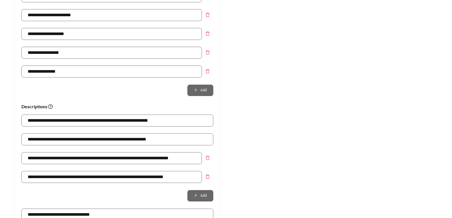
scroll to position [371, 0]
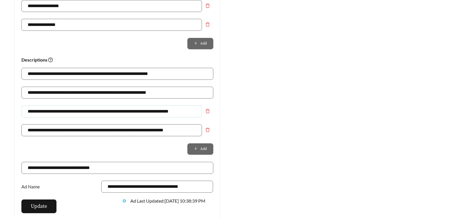
click at [28, 110] on input "**********" at bounding box center [111, 112] width 181 height 12
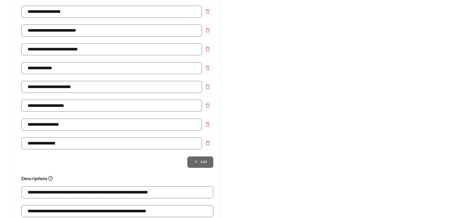
scroll to position [285, 0]
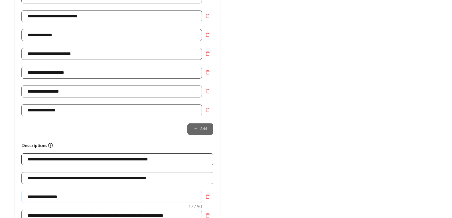
type input "**********"
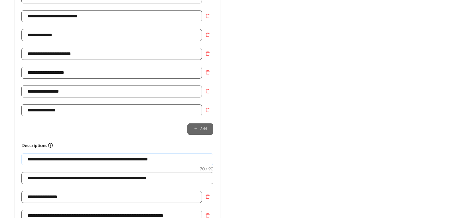
drag, startPoint x: 62, startPoint y: 160, endPoint x: 4, endPoint y: 161, distance: 58.2
click at [4, 161] on main "**********" at bounding box center [226, 41] width 452 height 616
click at [31, 159] on input "**********" at bounding box center [117, 160] width 192 height 12
click at [25, 161] on input "**********" at bounding box center [117, 160] width 192 height 12
drag, startPoint x: 179, startPoint y: 179, endPoint x: 18, endPoint y: 183, distance: 161.0
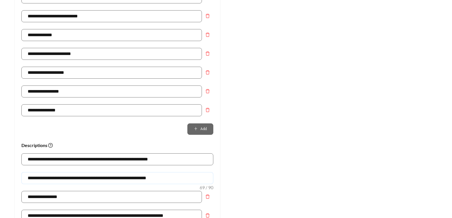
click at [18, 183] on div "**********" at bounding box center [118, 55] width 206 height 514
click at [116, 187] on div "**********" at bounding box center [117, 181] width 192 height 19
drag, startPoint x: 175, startPoint y: 162, endPoint x: -41, endPoint y: 174, distance: 216.9
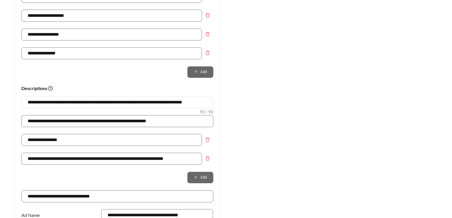
scroll to position [0, 3]
type input "**********"
drag, startPoint x: 71, startPoint y: 142, endPoint x: -47, endPoint y: 143, distance: 118.4
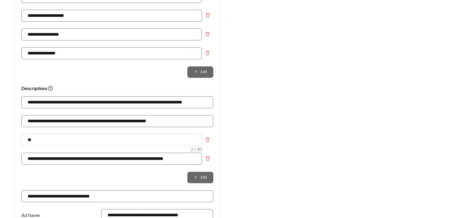
type input "*"
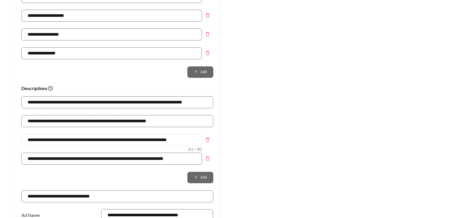
type input "**********"
click at [112, 179] on div "Add" at bounding box center [117, 177] width 192 height 11
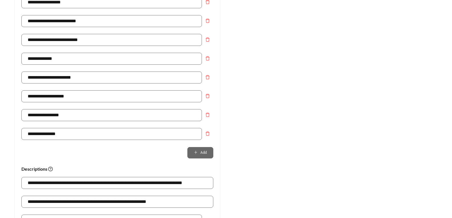
scroll to position [293, 0]
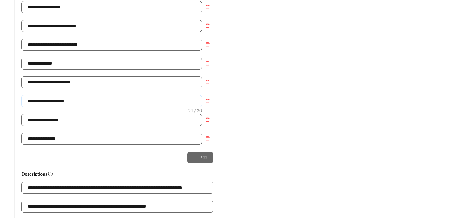
drag, startPoint x: 99, startPoint y: 104, endPoint x: 10, endPoint y: 107, distance: 89.4
click at [10, 107] on div "**********" at bounding box center [118, 56] width 218 height 567
click at [73, 64] on input "**********" at bounding box center [111, 64] width 181 height 12
paste input "**********"
click at [60, 64] on input "**********" at bounding box center [111, 64] width 181 height 12
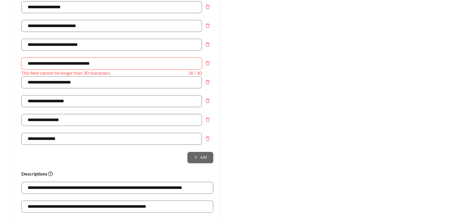
drag, startPoint x: 61, startPoint y: 64, endPoint x: 142, endPoint y: 65, distance: 81.6
click at [142, 65] on input "**********" at bounding box center [111, 64] width 181 height 12
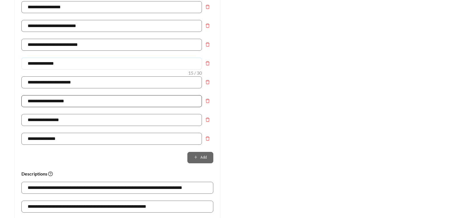
type input "**********"
drag, startPoint x: 86, startPoint y: 100, endPoint x: -17, endPoint y: 101, distance: 103.0
type input "**********"
click at [303, 118] on div "Preview: Copa Parque Apartment Homes - One Bedroom Apts Starting at $1150 | Out…" at bounding box center [335, 56] width 218 height 567
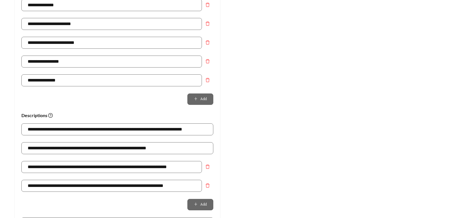
scroll to position [436, 0]
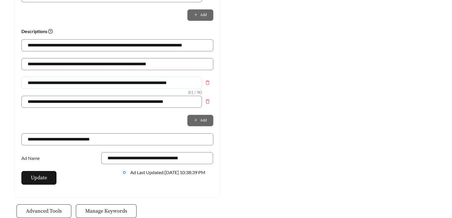
click at [192, 83] on input "**********" at bounding box center [111, 83] width 181 height 12
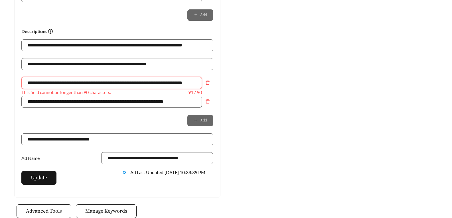
scroll to position [0, 13]
type input "**********"
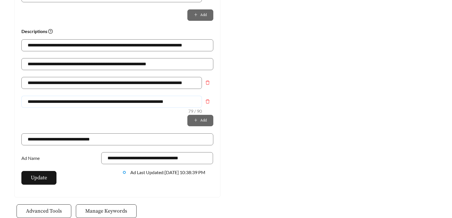
drag, startPoint x: 187, startPoint y: 101, endPoint x: -84, endPoint y: 112, distance: 271.6
paste input "**********"
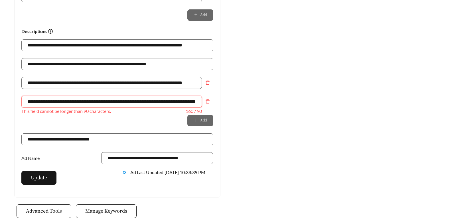
drag, startPoint x: 110, startPoint y: 102, endPoint x: 181, endPoint y: 105, distance: 71.4
click at [181, 105] on input "**********" at bounding box center [111, 102] width 181 height 12
drag, startPoint x: 88, startPoint y: 101, endPoint x: 68, endPoint y: 100, distance: 20.0
click at [68, 100] on input "**********" at bounding box center [111, 102] width 181 height 12
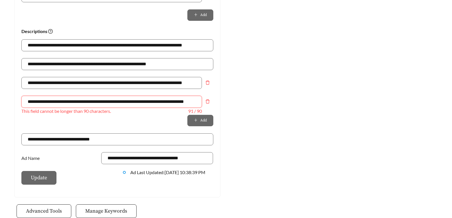
scroll to position [0, 20]
click at [132, 102] on input "**********" at bounding box center [111, 102] width 181 height 12
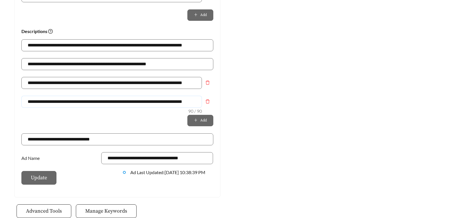
type input "**********"
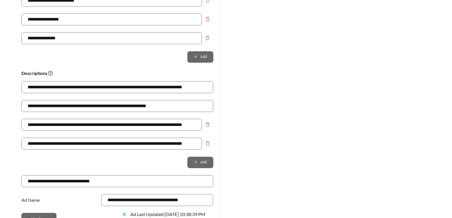
scroll to position [387, 0]
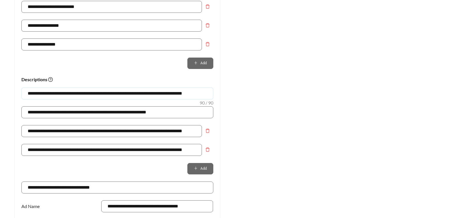
drag, startPoint x: 106, startPoint y: 94, endPoint x: 89, endPoint y: 94, distance: 16.6
click at [89, 94] on input "**********" at bounding box center [117, 94] width 192 height 12
click at [198, 94] on input "**********" at bounding box center [117, 94] width 192 height 12
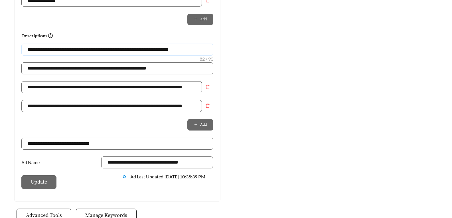
scroll to position [473, 0]
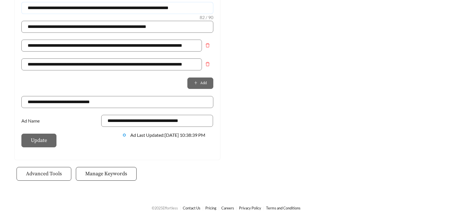
type input "**********"
click at [39, 177] on span "Advanced Tools" at bounding box center [44, 174] width 36 height 8
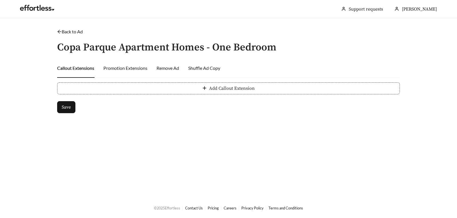
click at [232, 88] on span "Add Callout Extension" at bounding box center [232, 88] width 46 height 7
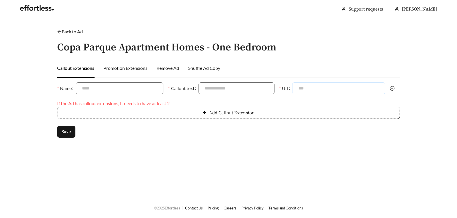
click at [336, 89] on input "Url" at bounding box center [338, 88] width 93 height 12
paste input "**********"
type input "**********"
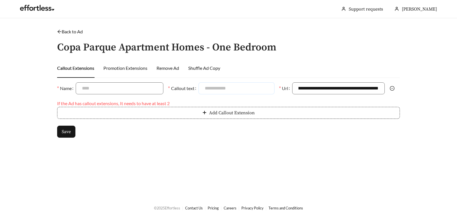
click at [233, 92] on input "Callout text" at bounding box center [236, 88] width 76 height 12
drag, startPoint x: 227, startPoint y: 90, endPoint x: 138, endPoint y: 89, distance: 88.2
click at [138, 89] on div "**********" at bounding box center [221, 88] width 332 height 12
type input "**********"
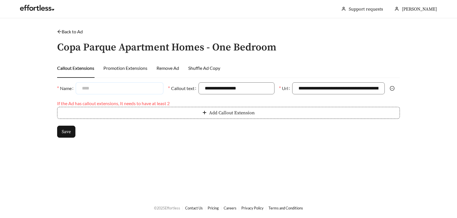
click at [110, 87] on input "Name" at bounding box center [120, 88] width 88 height 12
paste input "**********"
type input "**********"
click at [228, 113] on span "Add Callout Extension" at bounding box center [232, 113] width 46 height 7
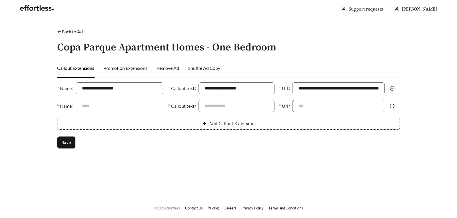
click at [136, 103] on input "Name" at bounding box center [120, 106] width 88 height 12
drag, startPoint x: 133, startPoint y: 104, endPoint x: 63, endPoint y: 106, distance: 69.7
click at [63, 106] on div "**********" at bounding box center [110, 106] width 106 height 12
type input "**********"
click at [205, 106] on input "Callout text" at bounding box center [236, 106] width 76 height 12
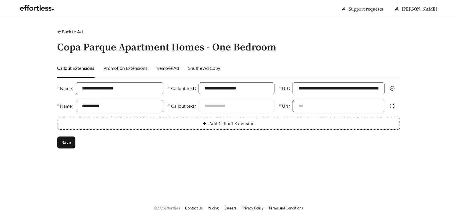
paste input "**********"
type input "**********"
click at [332, 102] on input "Url" at bounding box center [338, 106] width 93 height 12
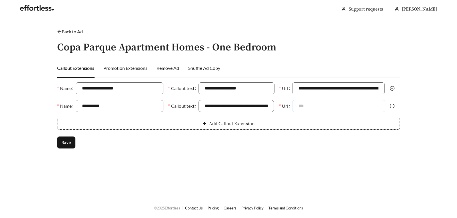
paste input "**********"
drag, startPoint x: 296, startPoint y: 89, endPoint x: 411, endPoint y: 88, distance: 115.0
click at [411, 88] on main "**********" at bounding box center [228, 107] width 457 height 179
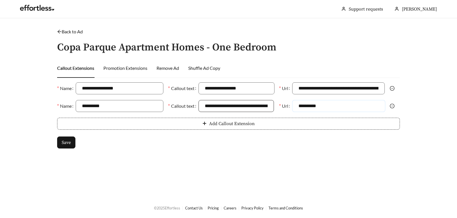
drag, startPoint x: 337, startPoint y: 107, endPoint x: 269, endPoint y: 110, distance: 68.8
click at [269, 110] on div "**********" at bounding box center [221, 106] width 332 height 12
paste input "**********"
type input "**********"
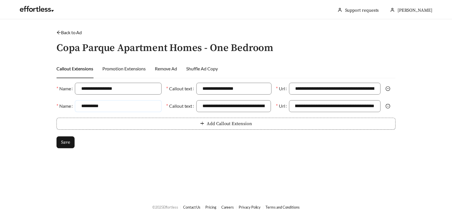
scroll to position [0, 0]
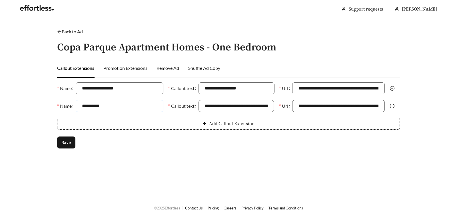
click at [130, 106] on input "**********" at bounding box center [120, 106] width 88 height 12
click at [224, 127] on span "Add Callout Extension" at bounding box center [232, 123] width 46 height 7
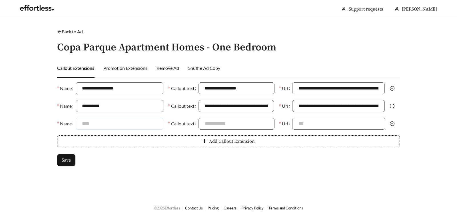
click at [110, 123] on input "Name" at bounding box center [120, 124] width 88 height 12
type input "**********"
click at [392, 122] on icon "minus-circle" at bounding box center [391, 124] width 5 height 5
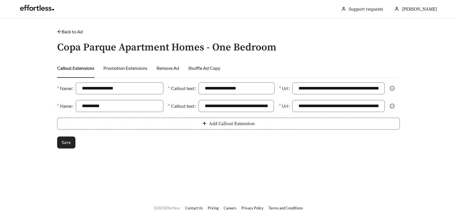
click at [66, 143] on span "Save" at bounding box center [66, 142] width 9 height 7
click at [126, 69] on div "Promotion Extensions" at bounding box center [125, 68] width 44 height 7
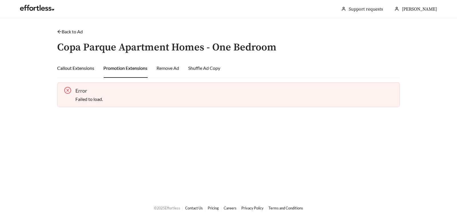
click at [82, 70] on div "Callout Extensions" at bounding box center [75, 68] width 37 height 7
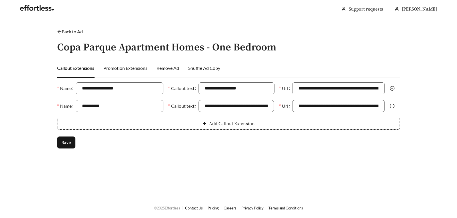
click at [70, 31] on link "Back to Ad" at bounding box center [70, 31] width 26 height 5
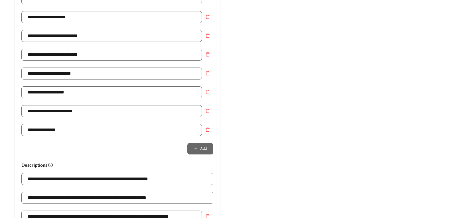
scroll to position [123, 0]
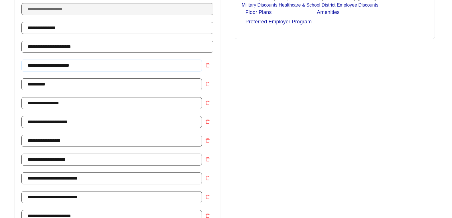
click at [29, 64] on input "**********" at bounding box center [111, 66] width 181 height 12
type input "**********"
drag, startPoint x: 100, startPoint y: 105, endPoint x: -24, endPoint y: 107, distance: 123.9
click at [206, 104] on icon "delete" at bounding box center [207, 103] width 5 height 5
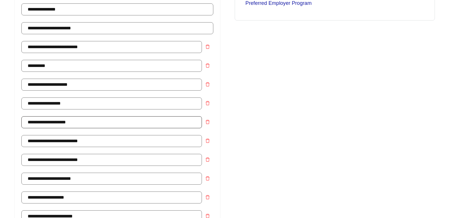
scroll to position [152, 0]
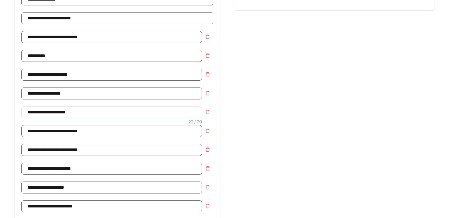
drag, startPoint x: 45, startPoint y: 112, endPoint x: -80, endPoint y: 115, distance: 125.3
drag, startPoint x: 88, startPoint y: 113, endPoint x: -35, endPoint y: 121, distance: 123.3
click at [84, 106] on input "**********" at bounding box center [111, 112] width 181 height 12
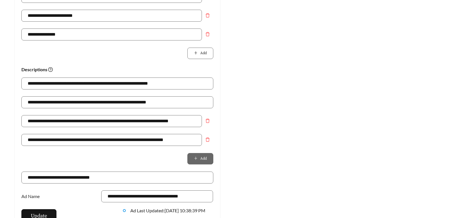
scroll to position [418, 0]
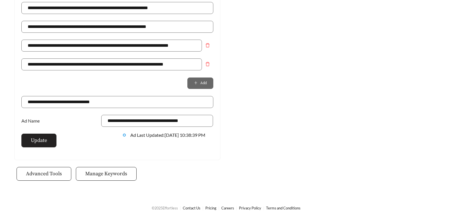
type input "**********"
click at [44, 141] on span "Update" at bounding box center [39, 141] width 16 height 8
click at [101, 176] on span "Manage Keywords" at bounding box center [106, 174] width 42 height 8
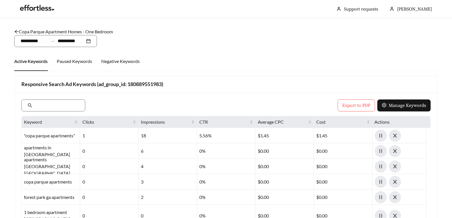
click at [16, 31] on icon "arrow-left" at bounding box center [16, 31] width 5 height 5
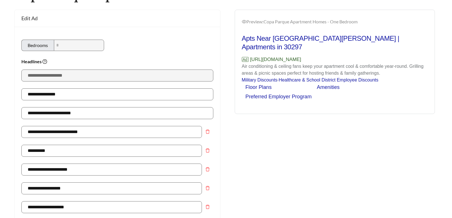
scroll to position [57, 0]
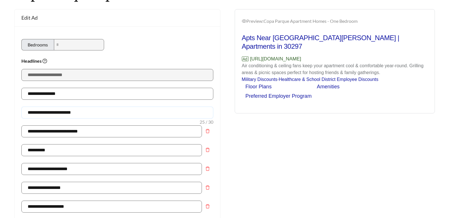
click at [130, 109] on input "**********" at bounding box center [117, 113] width 192 height 12
type input "**********"
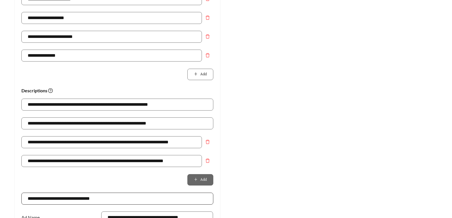
scroll to position [371, 0]
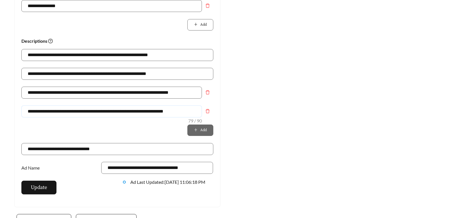
drag, startPoint x: 188, startPoint y: 113, endPoint x: -75, endPoint y: 116, distance: 263.1
paste input "**********"
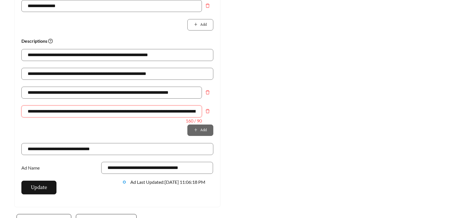
scroll to position [0, 155]
drag, startPoint x: 110, startPoint y: 110, endPoint x: 222, endPoint y: 111, distance: 111.6
click at [159, 113] on input "**********" at bounding box center [111, 112] width 181 height 12
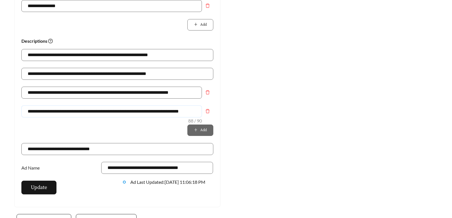
click at [124, 116] on input "**********" at bounding box center [111, 112] width 181 height 12
type input "**********"
click at [44, 189] on span "Update" at bounding box center [39, 188] width 16 height 8
drag, startPoint x: 28, startPoint y: 94, endPoint x: 204, endPoint y: 96, distance: 175.8
click at [204, 96] on div "**********" at bounding box center [117, 96] width 192 height 19
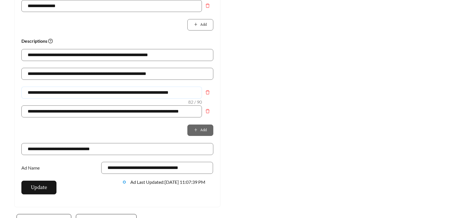
paste input "**********"
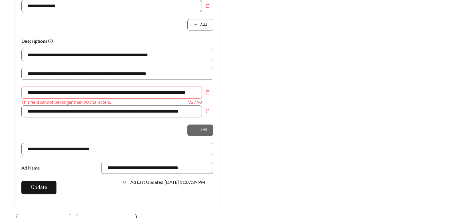
drag, startPoint x: 113, startPoint y: 92, endPoint x: 75, endPoint y: 92, distance: 37.7
click at [75, 92] on input "**********" at bounding box center [111, 93] width 181 height 12
drag, startPoint x: 193, startPoint y: 92, endPoint x: 250, endPoint y: 93, distance: 57.4
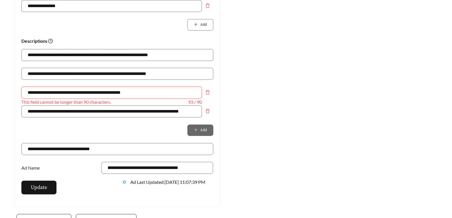
scroll to position [0, 0]
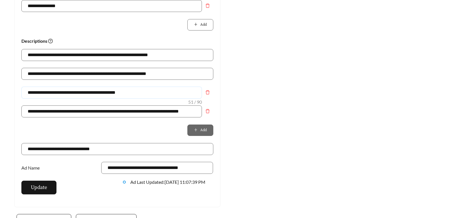
click at [64, 94] on input "**********" at bounding box center [111, 93] width 181 height 12
click at [166, 93] on input "**********" at bounding box center [111, 93] width 181 height 12
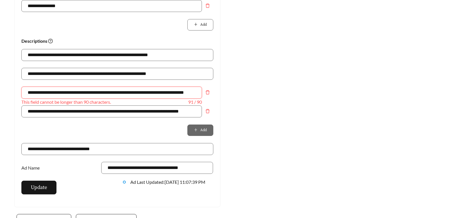
click at [162, 91] on input "**********" at bounding box center [111, 93] width 181 height 12
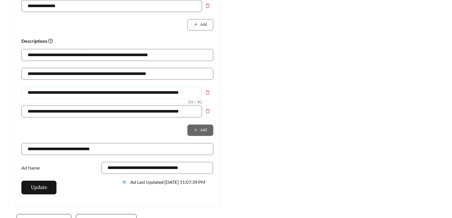
scroll to position [0, 1]
type input "**********"
drag, startPoint x: 176, startPoint y: 57, endPoint x: -72, endPoint y: 69, distance: 248.0
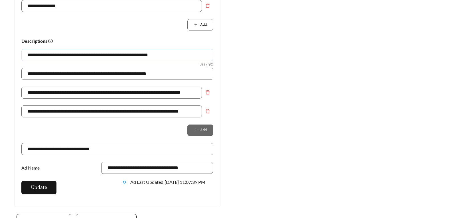
paste input "**********"
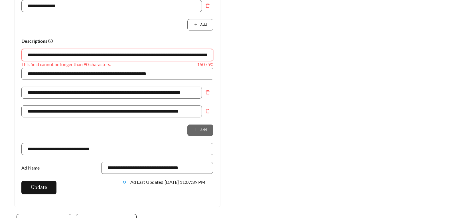
scroll to position [0, 111]
drag, startPoint x: 136, startPoint y: 54, endPoint x: 263, endPoint y: 48, distance: 127.1
click at [93, 54] on input "**********" at bounding box center [117, 55] width 192 height 12
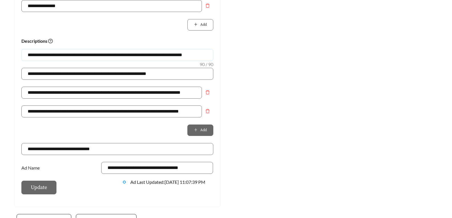
click at [184, 56] on input "**********" at bounding box center [117, 55] width 192 height 12
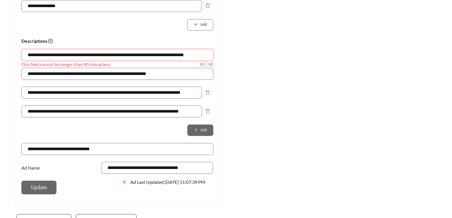
drag, startPoint x: 36, startPoint y: 54, endPoint x: 6, endPoint y: 54, distance: 30.0
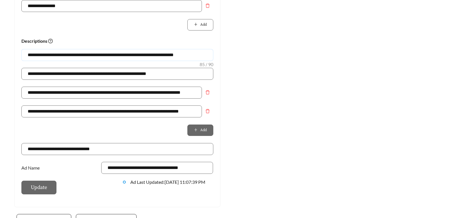
click at [74, 55] on input "**********" at bounding box center [117, 55] width 192 height 12
type input "**********"
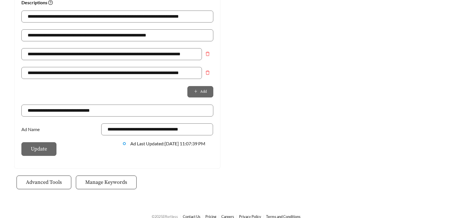
scroll to position [454, 0]
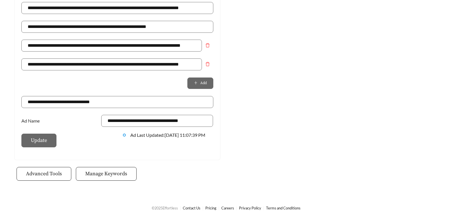
click at [47, 142] on span "Update" at bounding box center [38, 141] width 35 height 14
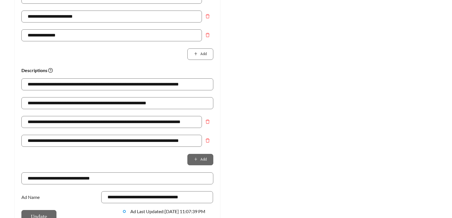
scroll to position [340, 0]
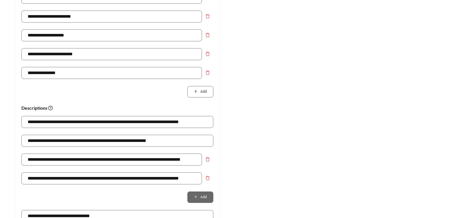
click at [239, 133] on div "Preview: Copa Parque Apartment Homes - One Bedroom Apts Near [GEOGRAPHIC_DATA][…" at bounding box center [335, 0] width 218 height 548
click at [194, 143] on input "**********" at bounding box center [117, 141] width 192 height 12
click at [207, 124] on input "**********" at bounding box center [117, 122] width 192 height 12
click at [202, 144] on input "**********" at bounding box center [117, 141] width 192 height 12
click at [186, 161] on input "**********" at bounding box center [111, 160] width 181 height 12
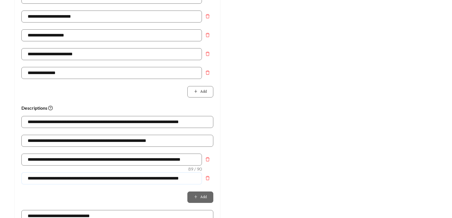
click at [171, 175] on input "**********" at bounding box center [111, 179] width 181 height 12
click at [265, 173] on div "Preview: Copa Parque Apartment Homes - One Bedroom Apts Near [GEOGRAPHIC_DATA][…" at bounding box center [335, 0] width 218 height 548
click at [157, 159] on input "**********" at bounding box center [111, 160] width 181 height 12
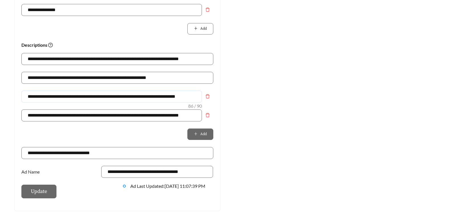
scroll to position [418, 0]
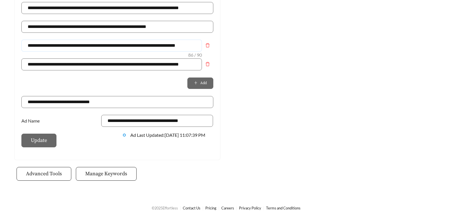
type input "**********"
click at [45, 141] on span "Update" at bounding box center [38, 141] width 35 height 14
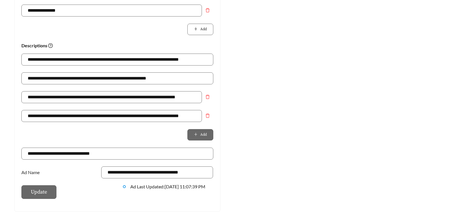
scroll to position [399, 0]
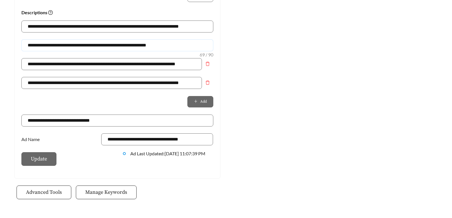
click at [179, 47] on input "**********" at bounding box center [117, 45] width 192 height 12
click at [154, 80] on input "**********" at bounding box center [111, 83] width 181 height 12
click at [145, 104] on div "Add" at bounding box center [117, 101] width 192 height 11
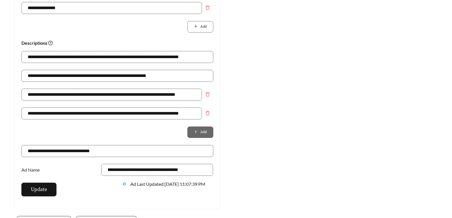
scroll to position [371, 0]
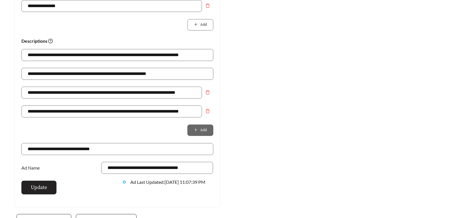
click at [32, 189] on span "Update" at bounding box center [39, 188] width 16 height 8
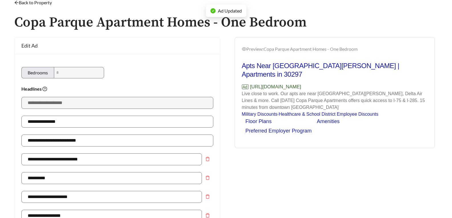
scroll to position [0, 0]
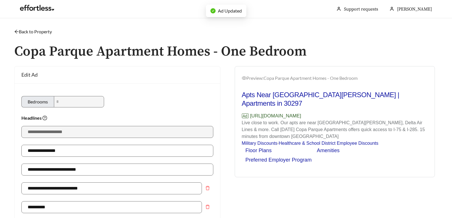
click at [44, 33] on link "Back to Property" at bounding box center [33, 31] width 38 height 5
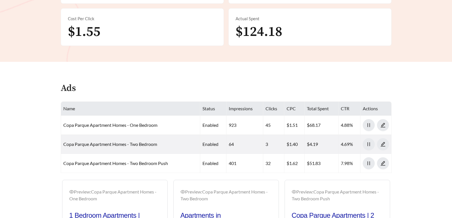
scroll to position [171, 0]
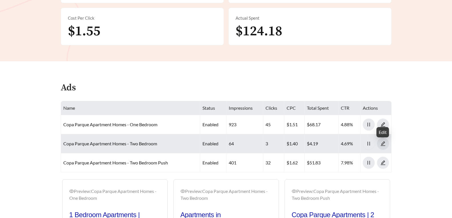
click at [383, 143] on icon "edit" at bounding box center [383, 143] width 5 height 5
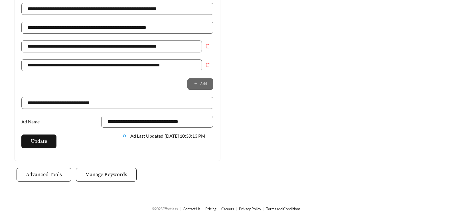
scroll to position [437, 0]
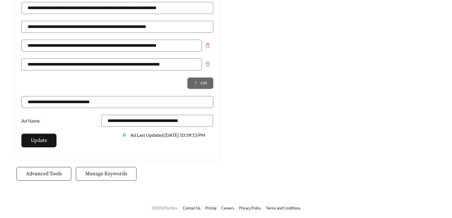
click at [125, 172] on span "Manage Keywords" at bounding box center [106, 174] width 42 height 8
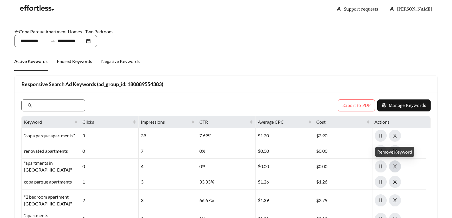
click at [399, 168] on span "close" at bounding box center [394, 166] width 11 height 5
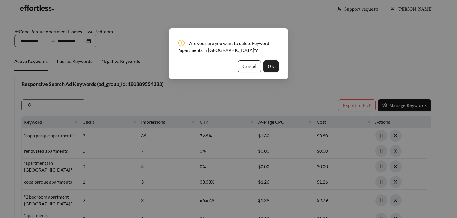
click at [276, 63] on button "OK" at bounding box center [270, 66] width 15 height 12
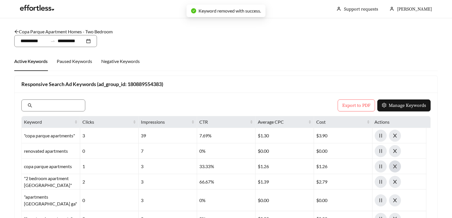
click at [397, 171] on button "button" at bounding box center [395, 167] width 12 height 12
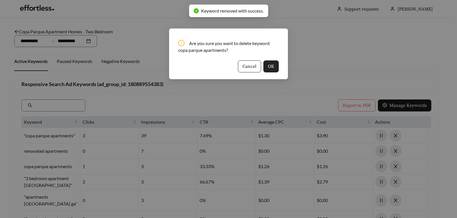
click at [272, 68] on span "OK" at bounding box center [271, 66] width 6 height 7
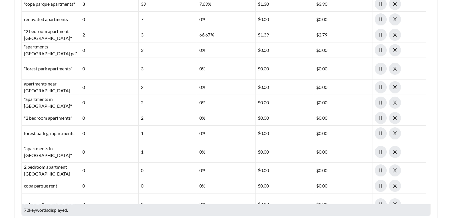
scroll to position [146, 0]
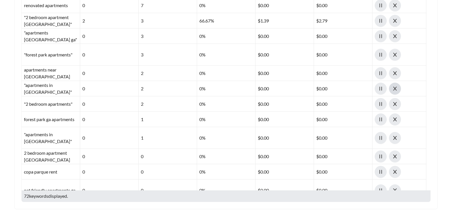
click at [397, 89] on icon "close" at bounding box center [395, 88] width 5 height 5
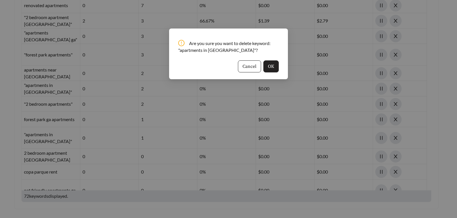
click at [270, 66] on span "OK" at bounding box center [271, 66] width 6 height 7
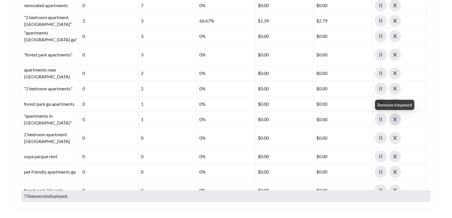
click at [397, 119] on icon "close" at bounding box center [395, 119] width 5 height 5
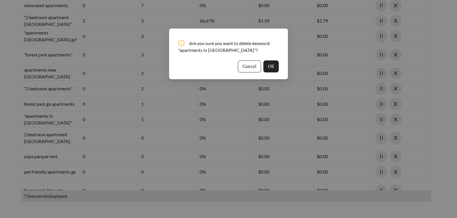
click at [272, 69] on span "OK" at bounding box center [271, 66] width 6 height 7
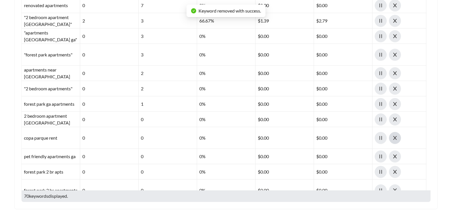
click at [393, 137] on icon "close" at bounding box center [395, 138] width 5 height 5
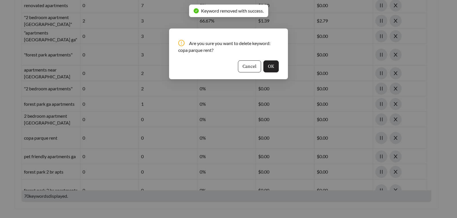
click at [273, 71] on button "OK" at bounding box center [270, 66] width 15 height 12
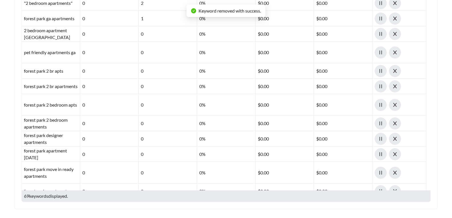
scroll to position [114, 0]
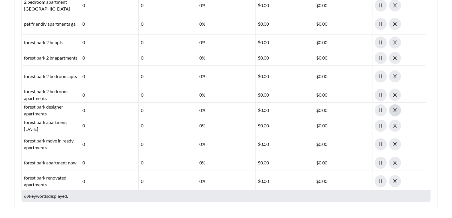
click at [397, 110] on icon "close" at bounding box center [395, 110] width 5 height 5
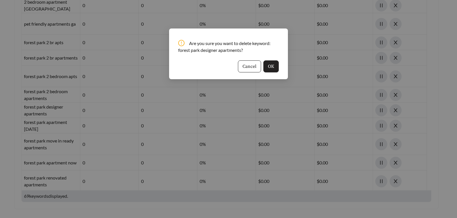
click at [273, 69] on span "OK" at bounding box center [271, 66] width 6 height 7
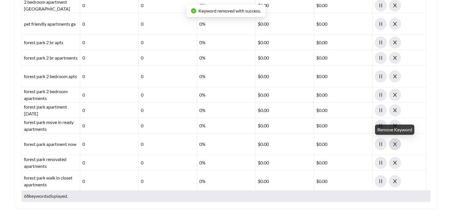
click at [398, 142] on span "close" at bounding box center [394, 144] width 11 height 5
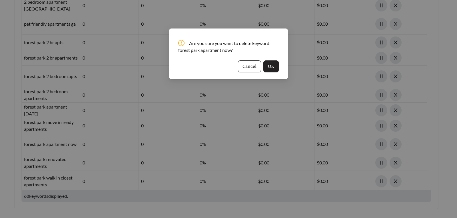
click at [268, 68] on span "OK" at bounding box center [271, 66] width 6 height 7
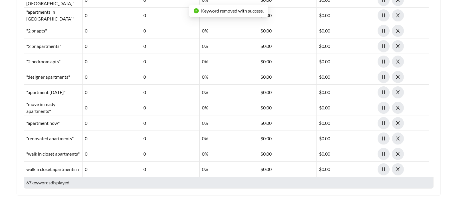
scroll to position [172, 0]
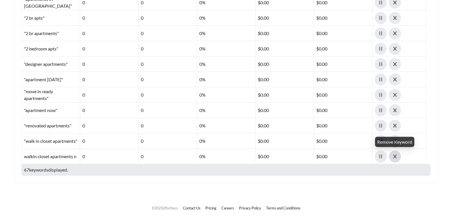
click at [399, 157] on span "close" at bounding box center [394, 156] width 11 height 5
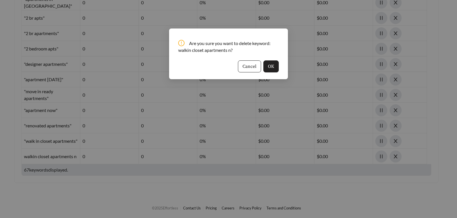
click at [266, 65] on button "OK" at bounding box center [270, 66] width 15 height 12
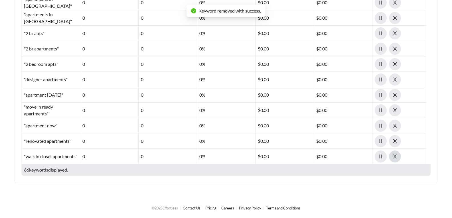
click at [400, 156] on span "close" at bounding box center [394, 156] width 11 height 5
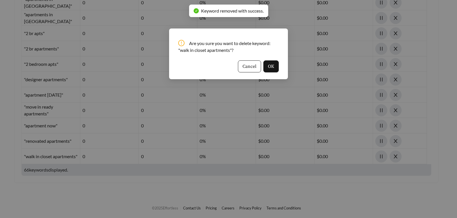
click at [274, 68] on button "OK" at bounding box center [270, 66] width 15 height 12
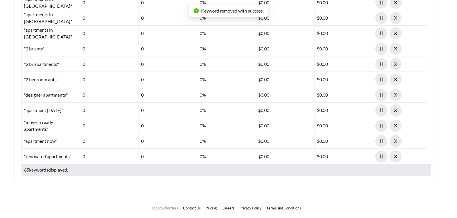
scroll to position [931, 0]
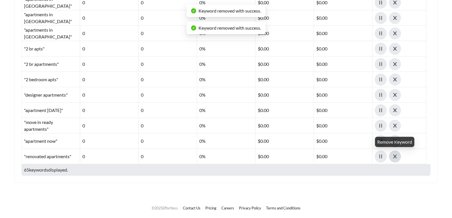
click at [397, 153] on button "button" at bounding box center [395, 157] width 12 height 12
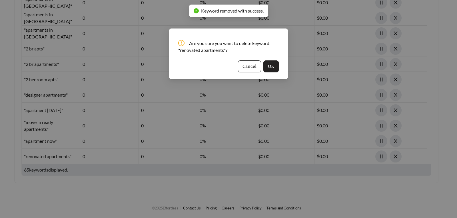
click at [275, 65] on button "OK" at bounding box center [270, 66] width 15 height 12
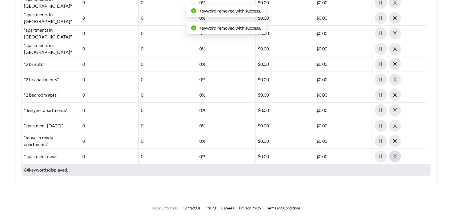
click at [394, 160] on button "button" at bounding box center [395, 157] width 12 height 12
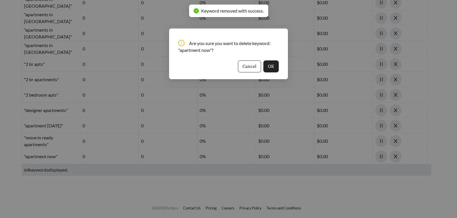
click at [274, 69] on button "OK" at bounding box center [270, 66] width 15 height 12
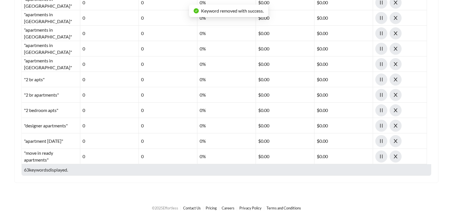
scroll to position [901, 0]
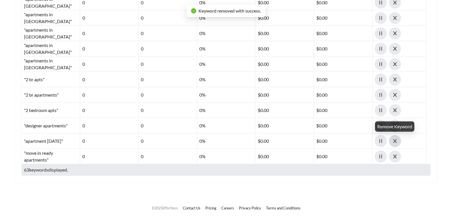
click at [394, 143] on icon "close" at bounding box center [395, 141] width 5 height 5
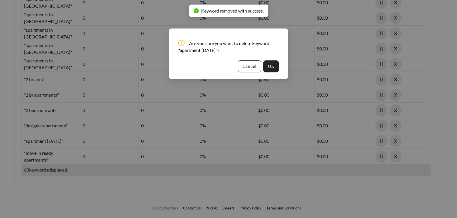
click at [272, 64] on span "OK" at bounding box center [271, 66] width 6 height 7
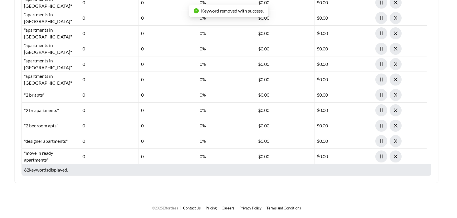
scroll to position [885, 0]
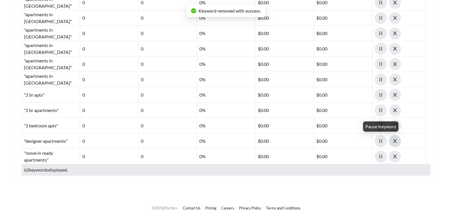
click at [394, 142] on icon "close" at bounding box center [395, 141] width 5 height 5
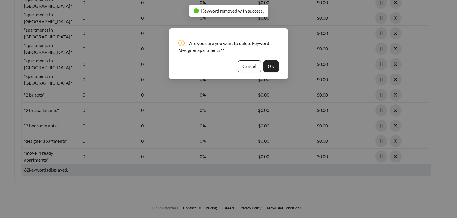
click at [275, 66] on button "OK" at bounding box center [270, 66] width 15 height 12
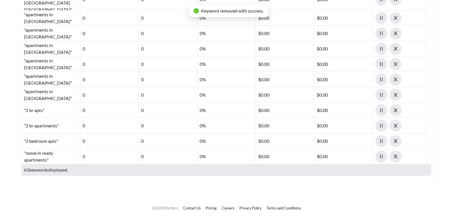
scroll to position [870, 0]
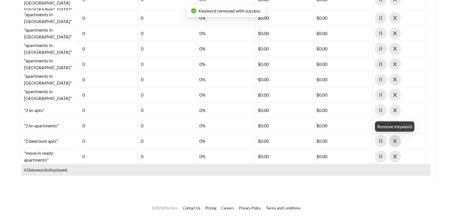
click at [397, 142] on icon "close" at bounding box center [395, 141] width 5 height 5
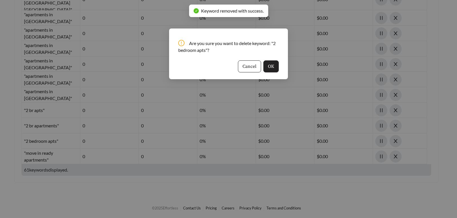
click at [274, 68] on span "OK" at bounding box center [271, 66] width 6 height 7
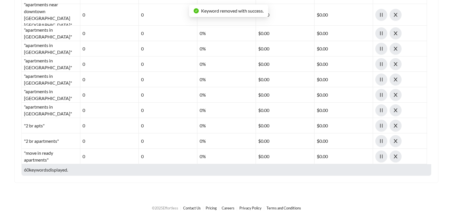
scroll to position [854, 0]
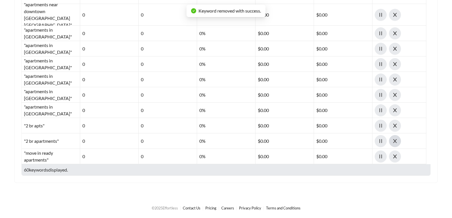
click at [395, 139] on icon "close" at bounding box center [395, 141] width 5 height 5
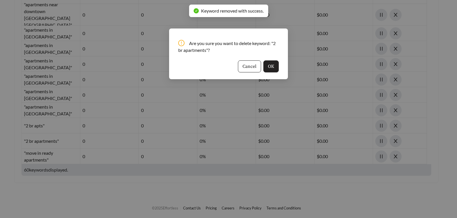
click at [275, 70] on button "OK" at bounding box center [270, 66] width 15 height 12
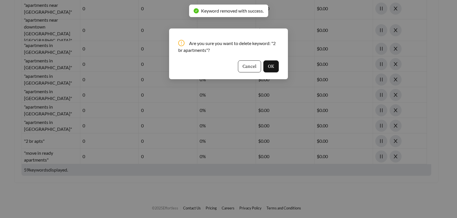
scroll to position [839, 0]
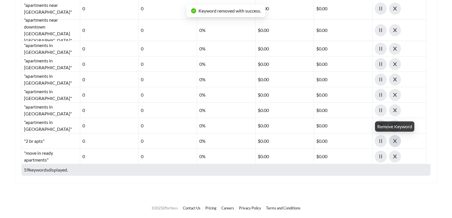
click at [392, 144] on button "button" at bounding box center [395, 141] width 12 height 12
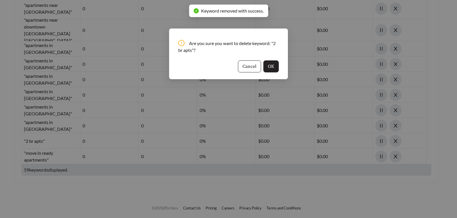
click at [272, 68] on span "OK" at bounding box center [271, 66] width 6 height 7
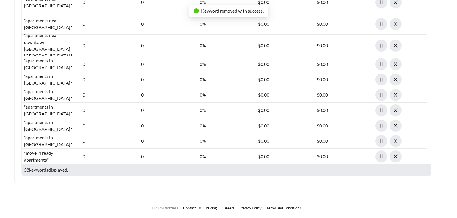
scroll to position [823, 0]
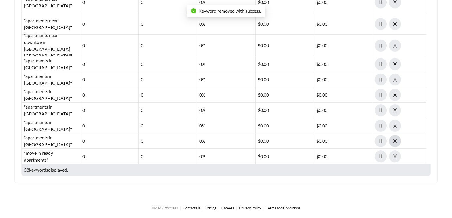
click at [400, 140] on span "close" at bounding box center [394, 141] width 11 height 5
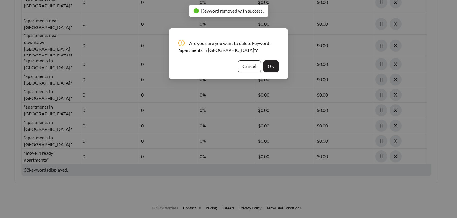
click at [269, 68] on span "OK" at bounding box center [271, 66] width 6 height 7
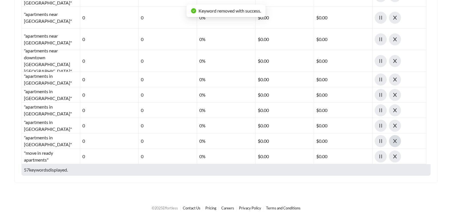
click at [395, 143] on icon "close" at bounding box center [395, 141] width 5 height 5
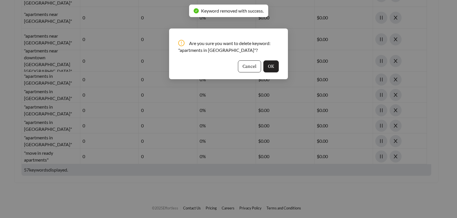
drag, startPoint x: 276, startPoint y: 67, endPoint x: 287, endPoint y: 68, distance: 11.2
click at [276, 67] on button "OK" at bounding box center [270, 66] width 15 height 12
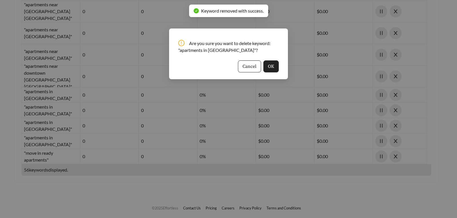
scroll to position [793, 0]
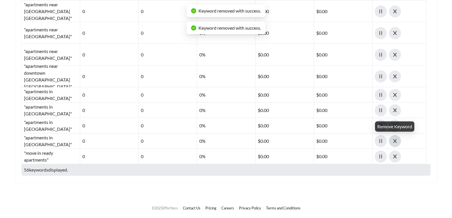
click at [397, 142] on icon "close" at bounding box center [395, 141] width 5 height 5
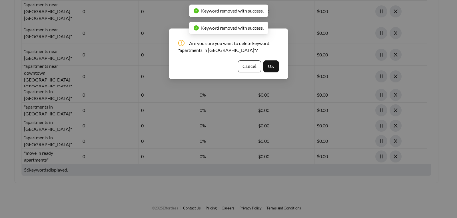
drag, startPoint x: 268, startPoint y: 66, endPoint x: 328, endPoint y: 78, distance: 61.1
click at [269, 66] on span "OK" at bounding box center [271, 66] width 6 height 7
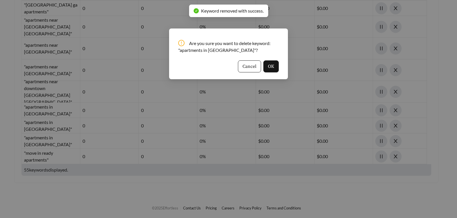
scroll to position [777, 0]
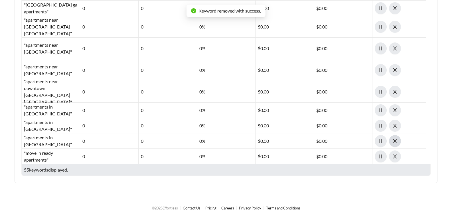
click at [397, 142] on icon "close" at bounding box center [395, 141] width 5 height 5
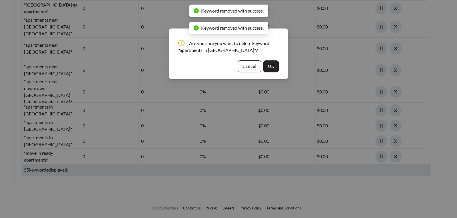
click at [267, 67] on button "OK" at bounding box center [270, 66] width 15 height 12
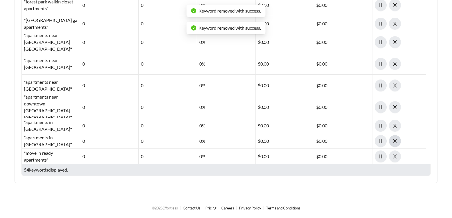
drag, startPoint x: 412, startPoint y: 148, endPoint x: 376, endPoint y: 126, distance: 42.3
click at [398, 143] on span "close" at bounding box center [394, 141] width 11 height 5
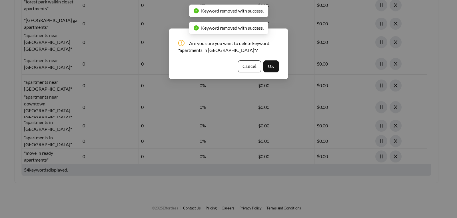
click at [281, 69] on div "Are you sure you want to delete keyword: "apartments in [GEOGRAPHIC_DATA]"? Can…" at bounding box center [228, 54] width 119 height 51
click at [275, 66] on button "OK" at bounding box center [270, 66] width 15 height 12
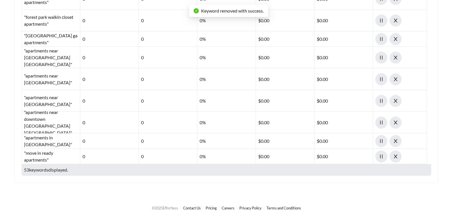
scroll to position [746, 0]
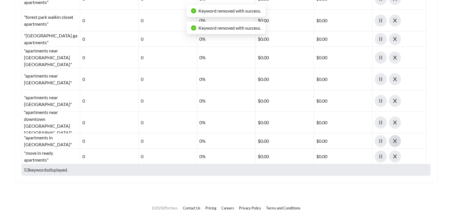
click at [396, 140] on icon "close" at bounding box center [395, 141] width 4 height 4
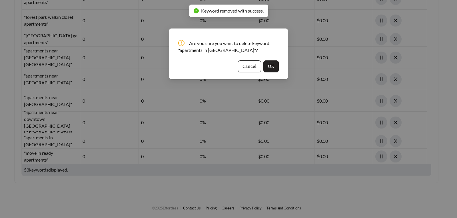
click at [271, 66] on span "OK" at bounding box center [271, 66] width 6 height 7
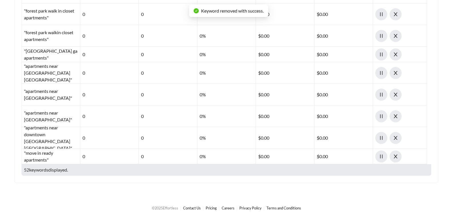
scroll to position [731, 0]
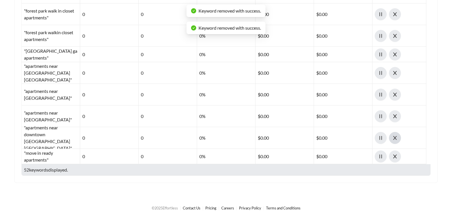
click at [396, 138] on icon "close" at bounding box center [395, 138] width 5 height 5
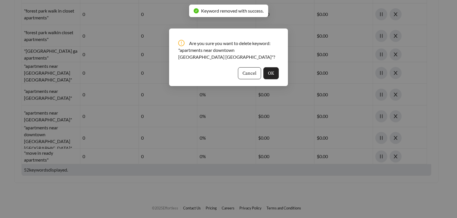
click at [275, 67] on button "OK" at bounding box center [270, 73] width 15 height 12
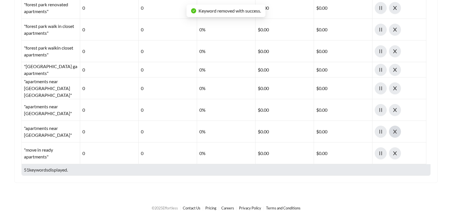
click at [391, 134] on span "close" at bounding box center [394, 131] width 11 height 5
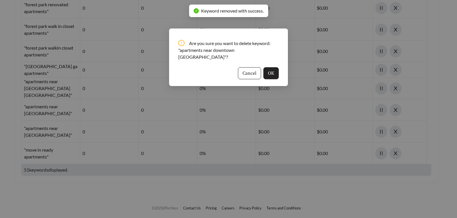
click at [271, 70] on span "OK" at bounding box center [271, 73] width 6 height 7
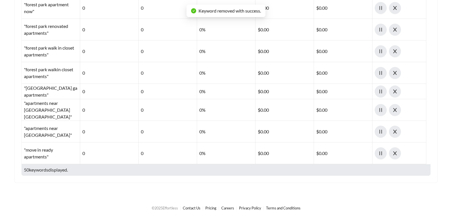
scroll to position [665, 0]
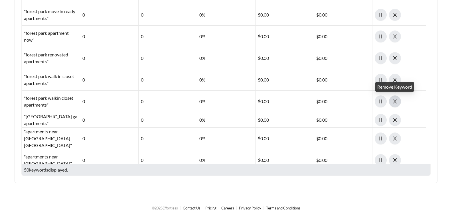
click at [395, 102] on icon "close" at bounding box center [395, 102] width 4 height 4
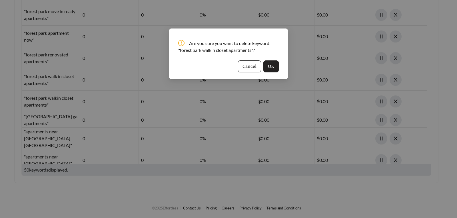
click at [267, 67] on button "OK" at bounding box center [270, 66] width 15 height 12
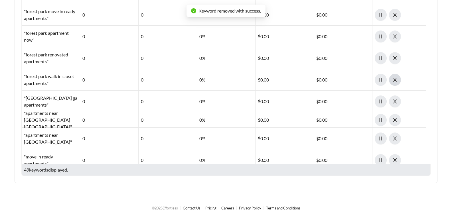
click at [390, 82] on span "close" at bounding box center [394, 79] width 11 height 5
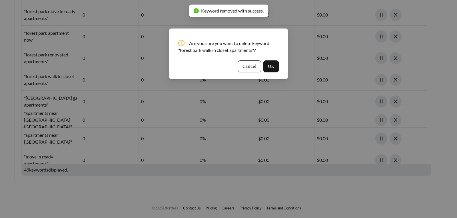
click at [260, 68] on button "Cancel" at bounding box center [249, 66] width 23 height 12
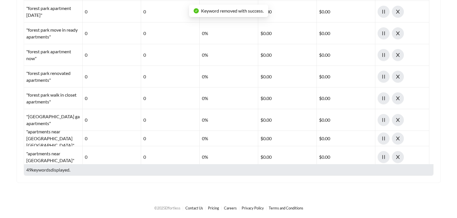
scroll to position [637, 0]
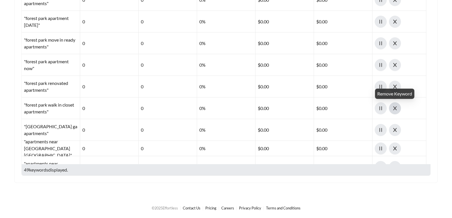
click at [398, 110] on span "close" at bounding box center [394, 108] width 11 height 5
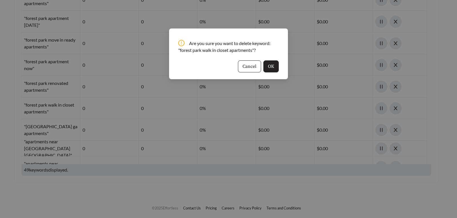
click at [273, 67] on span "OK" at bounding box center [271, 66] width 6 height 7
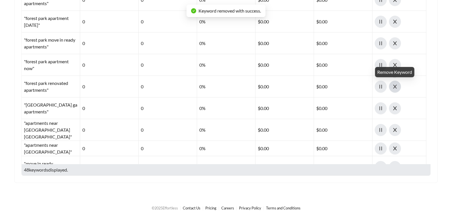
click at [397, 89] on icon "close" at bounding box center [395, 86] width 5 height 5
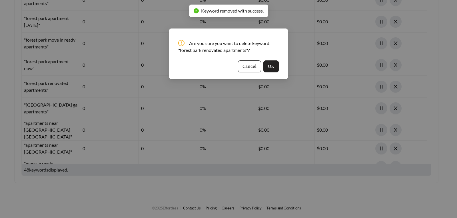
click at [272, 64] on span "OK" at bounding box center [271, 66] width 6 height 7
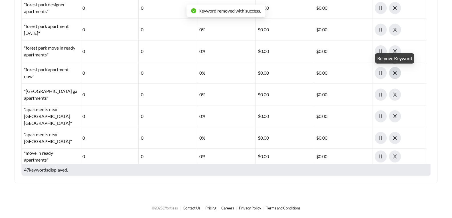
click at [391, 72] on span "close" at bounding box center [394, 72] width 11 height 5
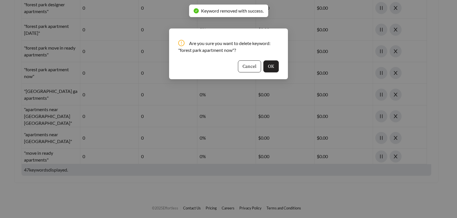
click at [274, 65] on button "OK" at bounding box center [270, 66] width 15 height 12
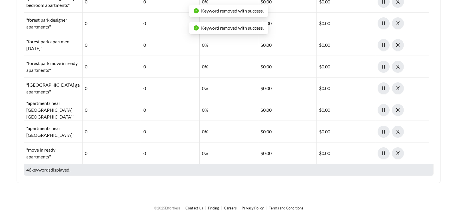
scroll to position [585, 0]
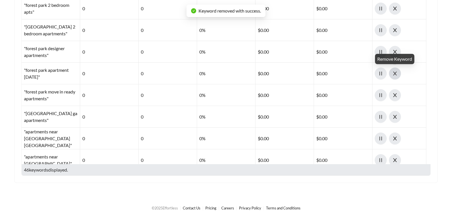
click at [395, 73] on icon "close" at bounding box center [395, 74] width 4 height 4
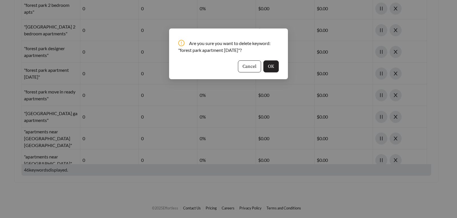
click at [271, 66] on span "OK" at bounding box center [271, 66] width 6 height 7
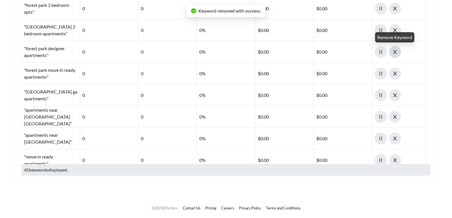
click at [394, 54] on icon "close" at bounding box center [395, 52] width 4 height 4
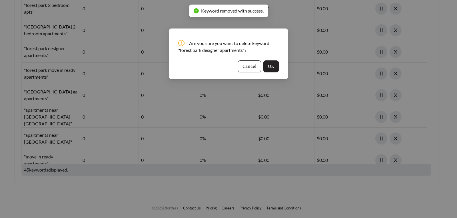
click at [273, 65] on span "OK" at bounding box center [271, 66] width 6 height 7
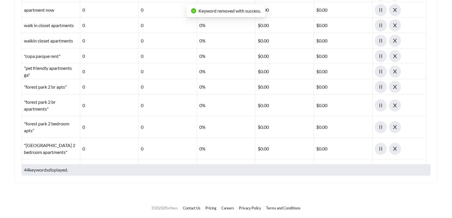
scroll to position [456, 0]
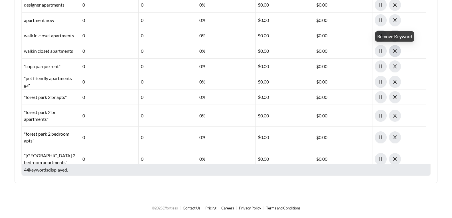
click at [399, 50] on span "close" at bounding box center [394, 51] width 11 height 5
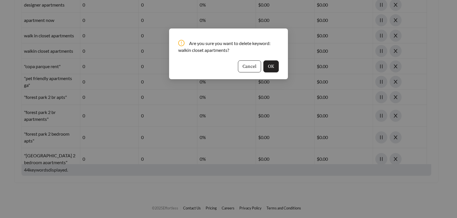
click at [269, 68] on span "OK" at bounding box center [271, 66] width 6 height 7
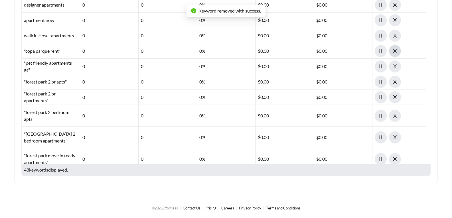
click at [395, 52] on icon "close" at bounding box center [395, 51] width 5 height 5
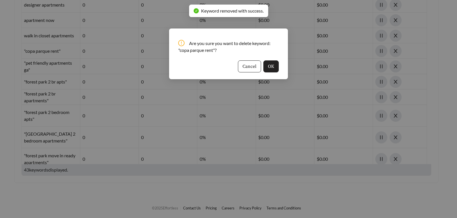
click at [271, 68] on span "OK" at bounding box center [271, 66] width 6 height 7
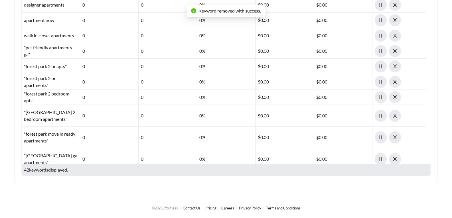
scroll to position [427, 0]
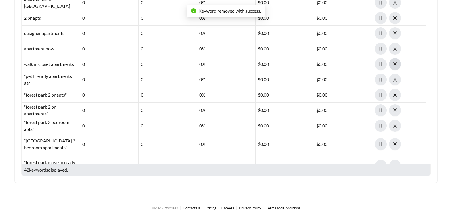
click at [394, 63] on icon "close" at bounding box center [395, 64] width 4 height 4
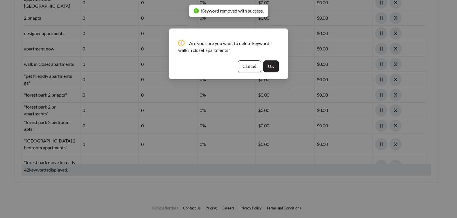
click at [269, 66] on span "OK" at bounding box center [271, 66] width 6 height 7
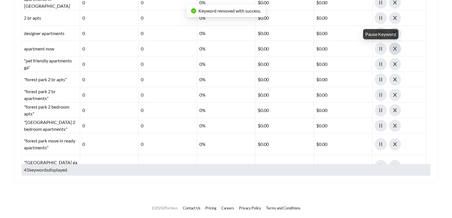
click at [392, 50] on span "close" at bounding box center [394, 48] width 11 height 5
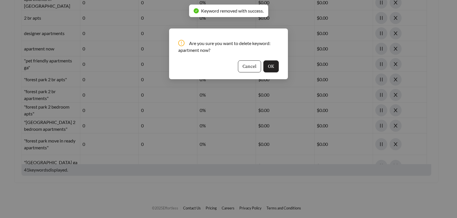
click at [272, 64] on span "OK" at bounding box center [271, 66] width 6 height 7
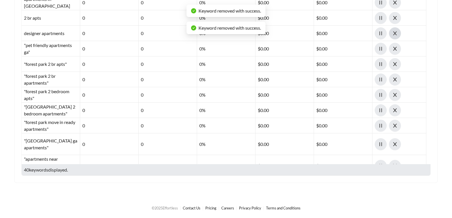
click at [392, 33] on span "close" at bounding box center [394, 33] width 11 height 5
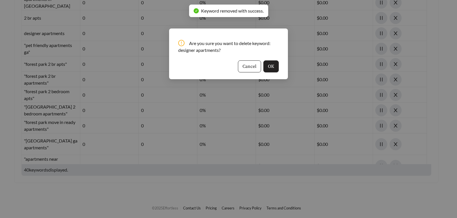
click at [276, 66] on button "OK" at bounding box center [270, 66] width 15 height 12
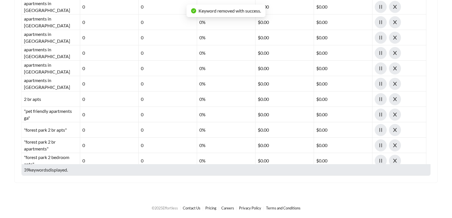
scroll to position [342, 0]
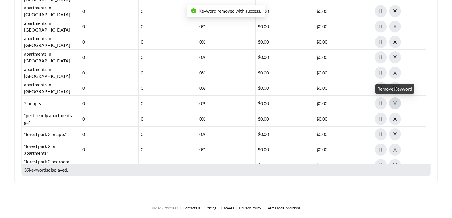
click at [394, 103] on icon "close" at bounding box center [395, 103] width 5 height 5
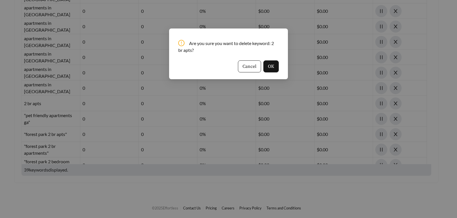
click at [281, 65] on div "Are you sure you want to delete keyword: 2 br apts? Cancel OK" at bounding box center [228, 54] width 119 height 51
click at [271, 68] on span "OK" at bounding box center [271, 66] width 6 height 7
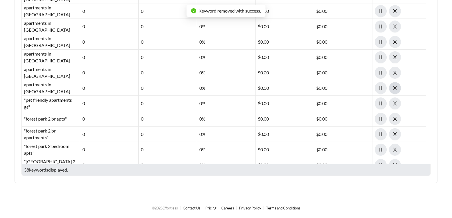
click at [396, 89] on icon "close" at bounding box center [395, 88] width 4 height 4
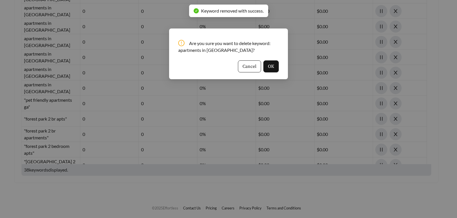
click at [274, 68] on span "OK" at bounding box center [271, 66] width 6 height 7
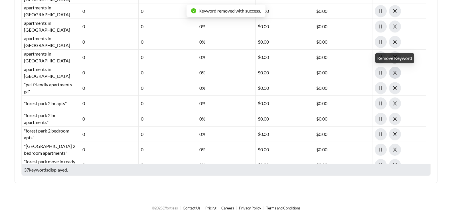
click at [397, 72] on icon "close" at bounding box center [395, 72] width 5 height 5
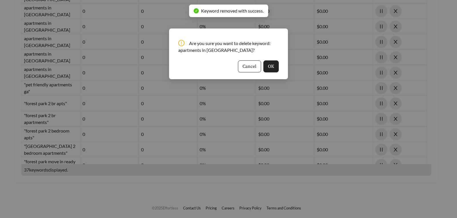
click at [272, 68] on span "OK" at bounding box center [271, 66] width 6 height 7
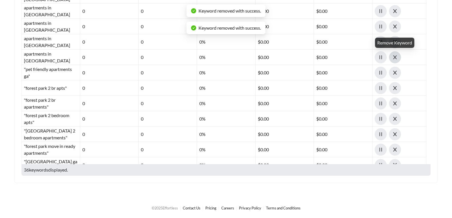
click at [394, 55] on icon "close" at bounding box center [395, 57] width 5 height 5
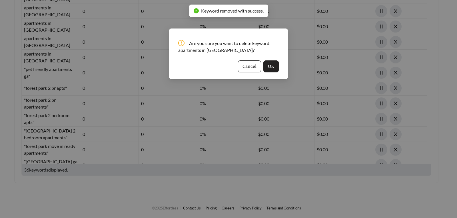
click at [276, 65] on button "OK" at bounding box center [270, 66] width 15 height 12
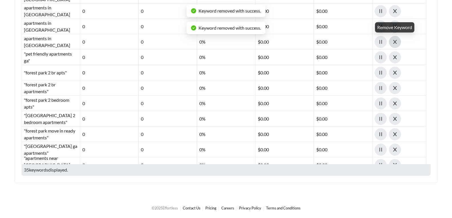
click at [399, 41] on span "close" at bounding box center [394, 41] width 11 height 5
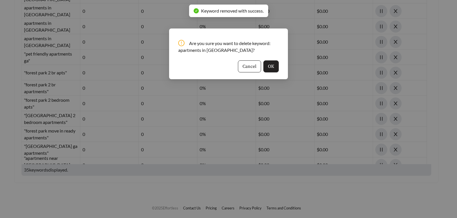
click at [271, 64] on span "OK" at bounding box center [271, 66] width 6 height 7
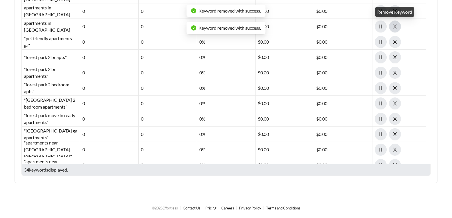
click at [395, 25] on icon "close" at bounding box center [395, 26] width 5 height 5
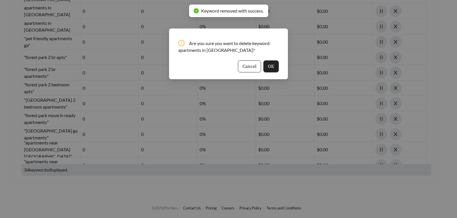
click at [274, 67] on span "OK" at bounding box center [271, 66] width 6 height 7
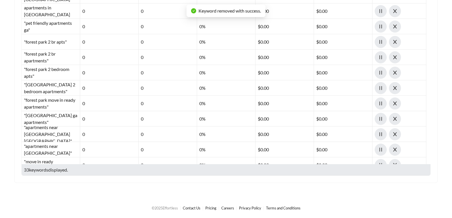
scroll to position [285, 0]
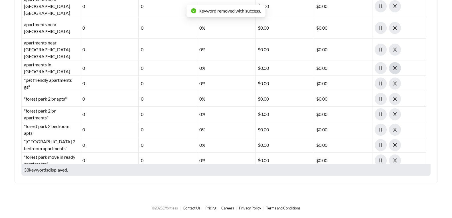
click at [397, 69] on icon "close" at bounding box center [395, 68] width 5 height 5
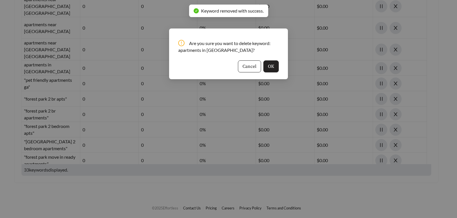
click at [276, 70] on button "OK" at bounding box center [270, 66] width 15 height 12
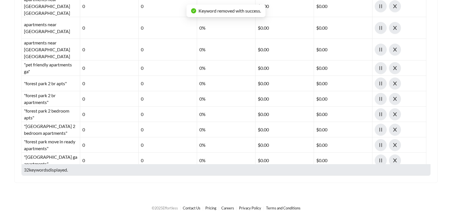
scroll to position [256, 0]
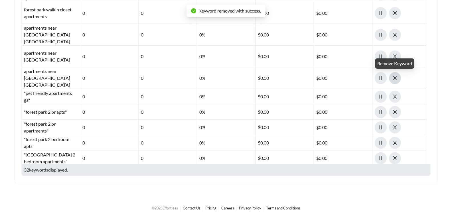
click at [395, 79] on icon "close" at bounding box center [395, 78] width 5 height 5
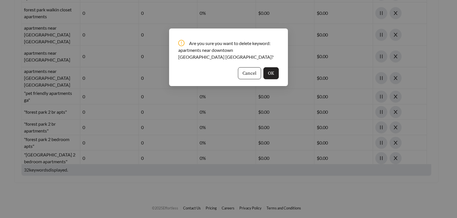
click at [270, 70] on button "OK" at bounding box center [270, 73] width 15 height 12
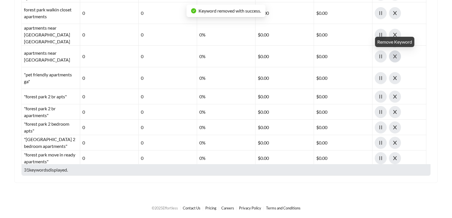
click at [394, 57] on icon "close" at bounding box center [395, 56] width 5 height 5
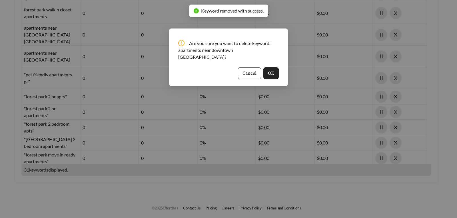
click at [276, 68] on button "OK" at bounding box center [270, 73] width 15 height 12
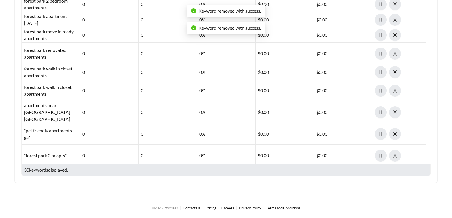
scroll to position [171, 0]
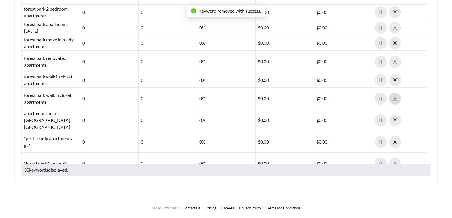
click at [396, 96] on icon "close" at bounding box center [395, 98] width 5 height 5
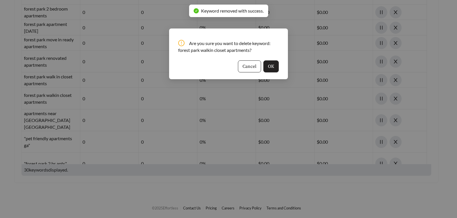
click at [273, 70] on button "OK" at bounding box center [270, 66] width 15 height 12
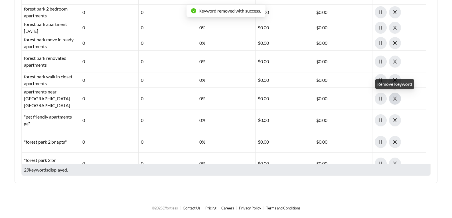
click at [392, 99] on span "close" at bounding box center [394, 98] width 11 height 5
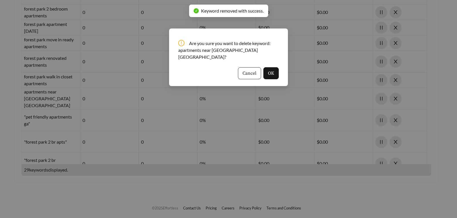
click at [245, 70] on span "Cancel" at bounding box center [249, 73] width 14 height 7
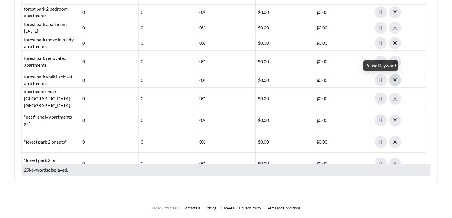
click at [391, 80] on span "close" at bounding box center [394, 80] width 11 height 5
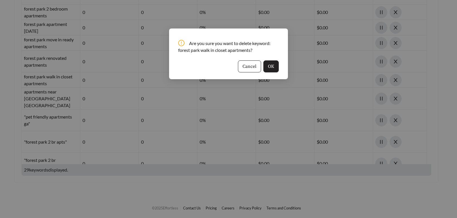
click at [273, 66] on span "OK" at bounding box center [271, 66] width 6 height 7
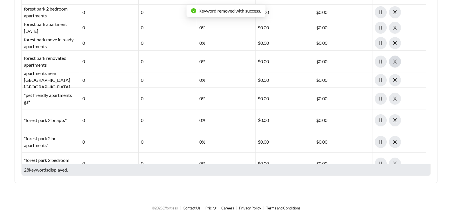
click at [396, 59] on icon "close" at bounding box center [395, 61] width 5 height 5
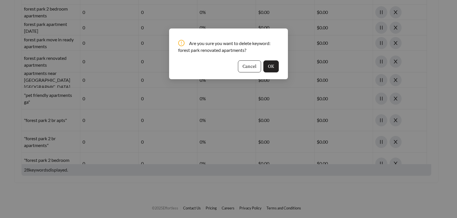
click at [273, 69] on span "OK" at bounding box center [271, 66] width 6 height 7
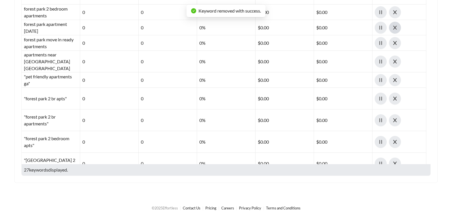
click at [393, 26] on icon "close" at bounding box center [395, 27] width 5 height 5
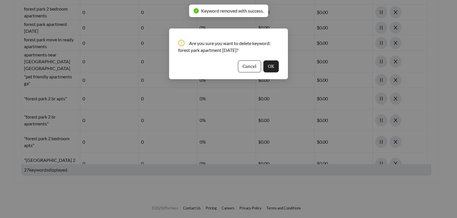
click at [274, 65] on span "OK" at bounding box center [271, 66] width 6 height 7
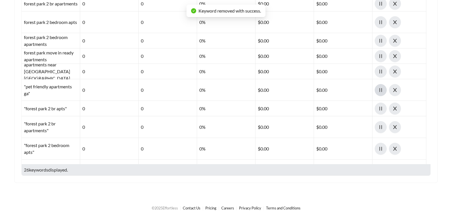
scroll to position [114, 0]
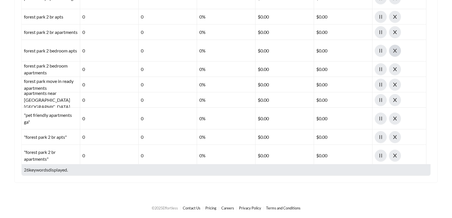
click at [396, 53] on button "button" at bounding box center [395, 51] width 12 height 12
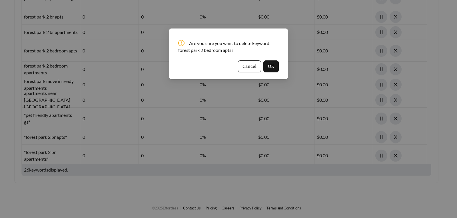
drag, startPoint x: 271, startPoint y: 70, endPoint x: 369, endPoint y: 61, distance: 98.5
click at [271, 70] on span "OK" at bounding box center [271, 66] width 6 height 7
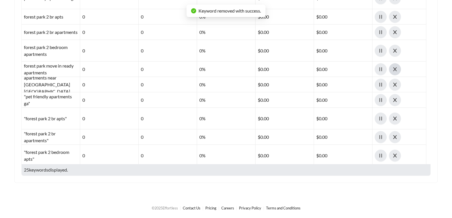
click at [395, 70] on icon "close" at bounding box center [395, 69] width 4 height 4
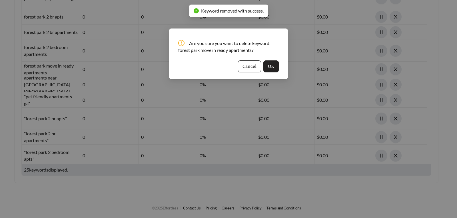
click at [269, 67] on span "OK" at bounding box center [271, 66] width 6 height 7
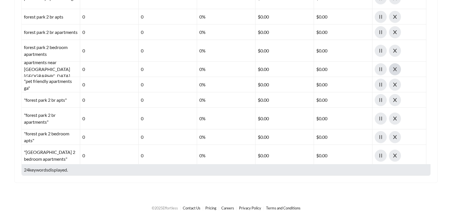
click at [398, 68] on span "close" at bounding box center [394, 69] width 11 height 5
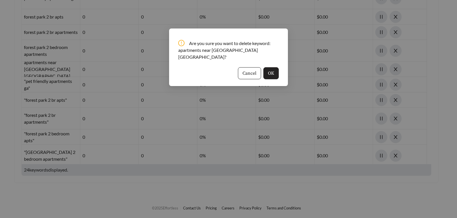
click at [271, 70] on span "OK" at bounding box center [271, 73] width 6 height 7
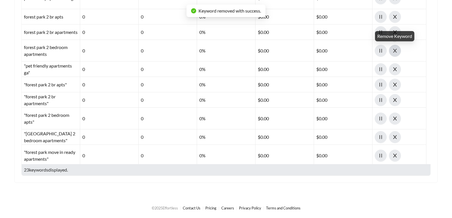
click at [394, 51] on icon "close" at bounding box center [395, 50] width 5 height 5
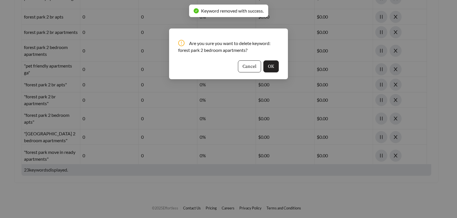
click at [276, 67] on button "OK" at bounding box center [270, 66] width 15 height 12
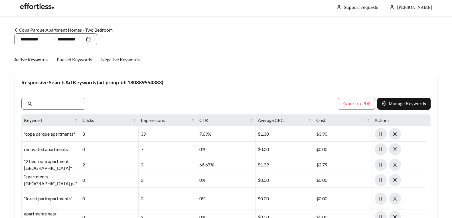
scroll to position [0, 0]
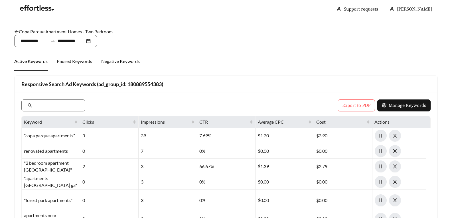
click at [118, 64] on div "Negative Keywords" at bounding box center [120, 61] width 39 height 7
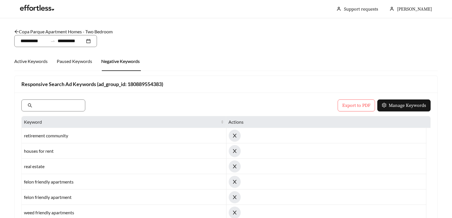
click at [17, 33] on icon "arrow-left" at bounding box center [16, 31] width 5 height 5
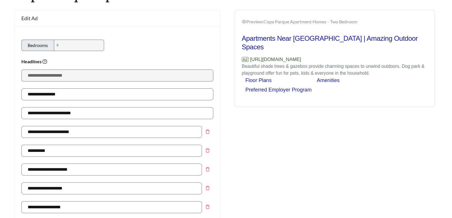
scroll to position [57, 0]
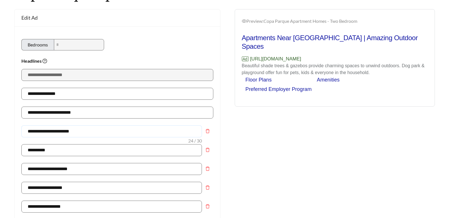
click at [27, 131] on input "**********" at bounding box center [111, 132] width 181 height 12
type input "**********"
click at [89, 116] on input "**********" at bounding box center [117, 113] width 192 height 12
type input "**********"
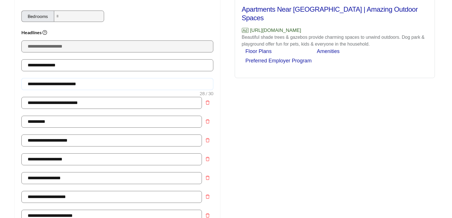
scroll to position [114, 0]
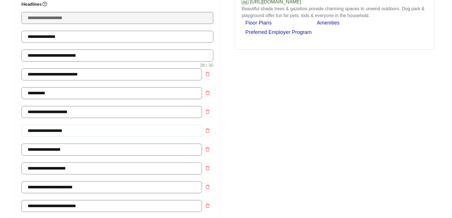
click at [118, 129] on input "**********" at bounding box center [111, 131] width 181 height 12
type input "*"
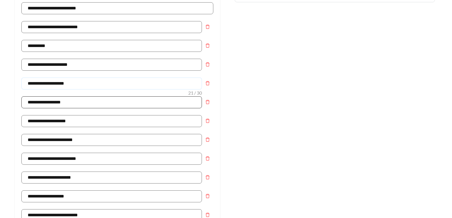
scroll to position [171, 0]
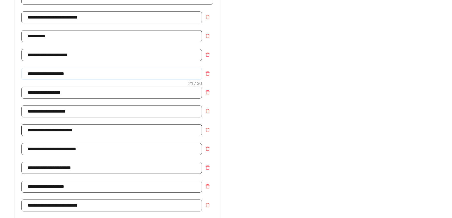
type input "**********"
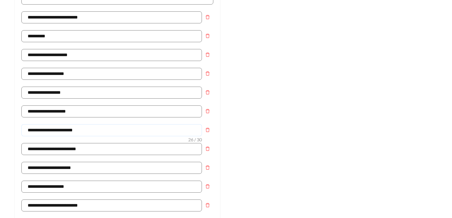
drag, startPoint x: 109, startPoint y: 131, endPoint x: -110, endPoint y: 129, distance: 219.2
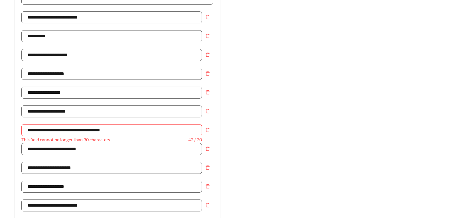
click at [265, 124] on div "Preview: Copa Parque Apartment Homes - Two Bedroom Apartments Near [GEOGRAPHIC_…" at bounding box center [335, 160] width 218 height 531
click at [147, 126] on input "**********" at bounding box center [111, 130] width 181 height 12
click at [88, 131] on input "**********" at bounding box center [111, 130] width 181 height 12
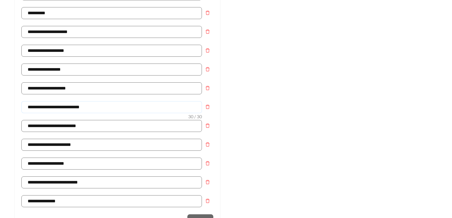
scroll to position [200, 0]
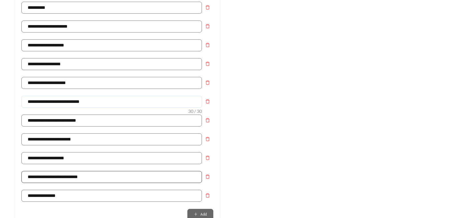
type input "**********"
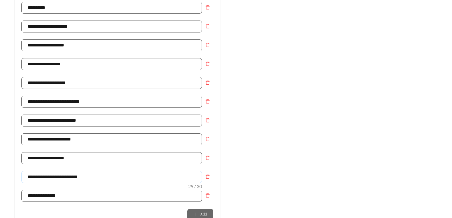
drag, startPoint x: 114, startPoint y: 177, endPoint x: -204, endPoint y: 171, distance: 317.6
type input "*"
type input "**********"
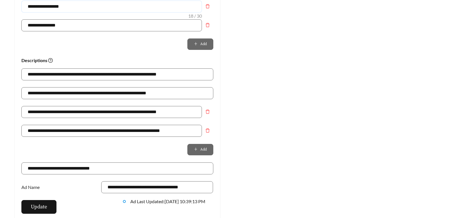
scroll to position [371, 0]
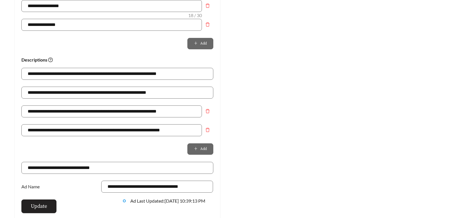
click at [46, 210] on span "Update" at bounding box center [39, 207] width 16 height 8
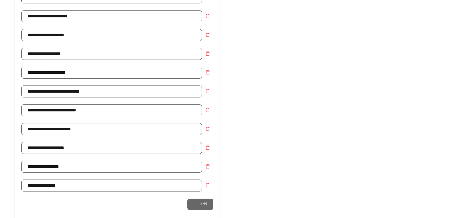
scroll to position [200, 0]
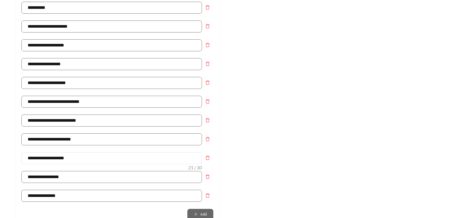
drag, startPoint x: 83, startPoint y: 160, endPoint x: -101, endPoint y: 151, distance: 184.3
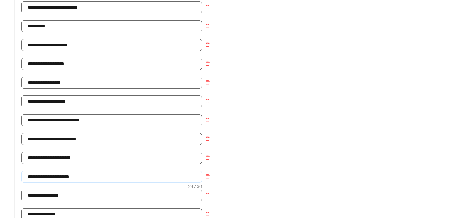
scroll to position [171, 0]
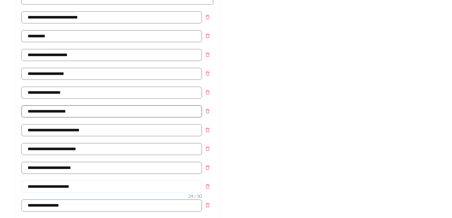
type input "**********"
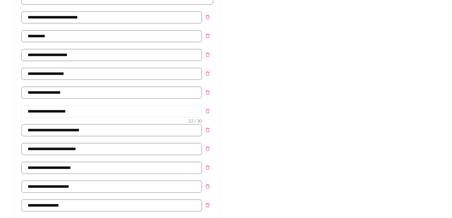
drag, startPoint x: 90, startPoint y: 111, endPoint x: -84, endPoint y: 105, distance: 173.9
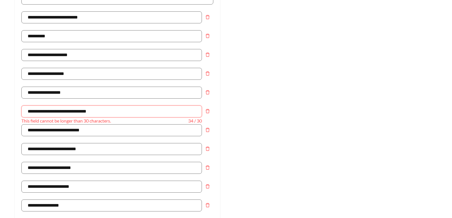
click at [48, 111] on input "**********" at bounding box center [111, 112] width 181 height 12
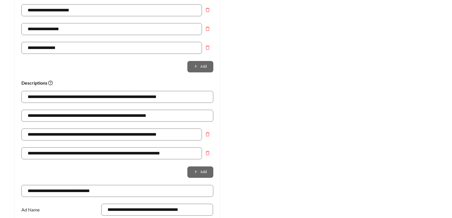
scroll to position [399, 0]
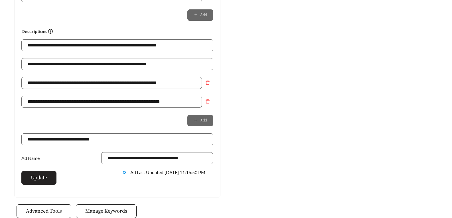
type input "**********"
click at [38, 181] on span "Update" at bounding box center [39, 178] width 16 height 8
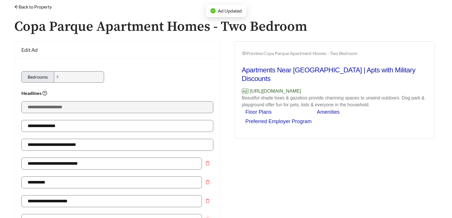
scroll to position [0, 0]
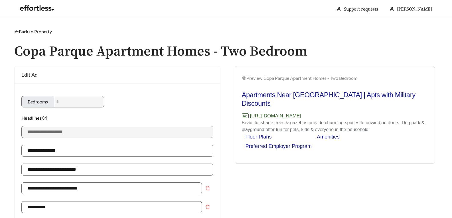
click at [17, 33] on icon "arrow-left" at bounding box center [16, 31] width 5 height 5
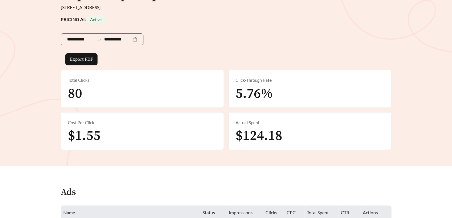
scroll to position [171, 0]
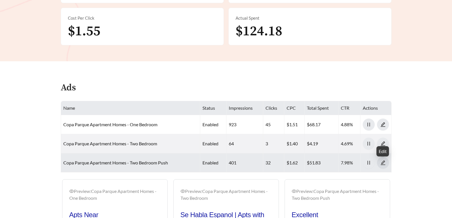
click at [385, 163] on icon "edit" at bounding box center [383, 162] width 5 height 5
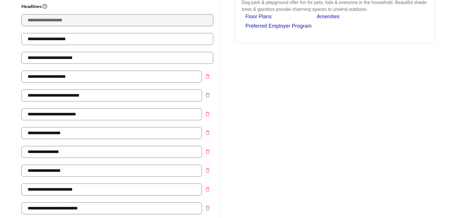
scroll to position [114, 0]
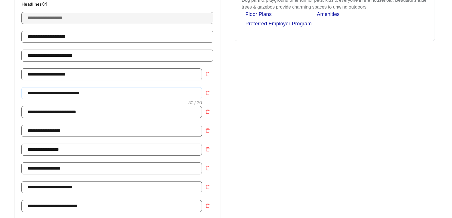
click at [69, 94] on input "**********" at bounding box center [111, 93] width 181 height 12
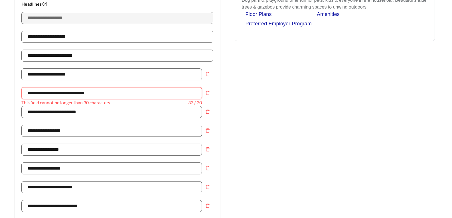
drag, startPoint x: 45, startPoint y: 92, endPoint x: -96, endPoint y: 96, distance: 140.7
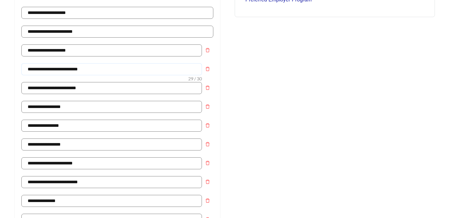
scroll to position [171, 0]
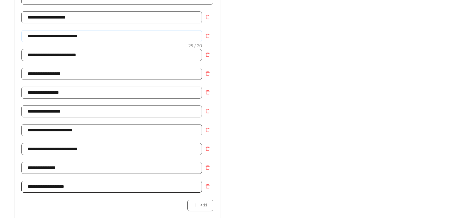
type input "**********"
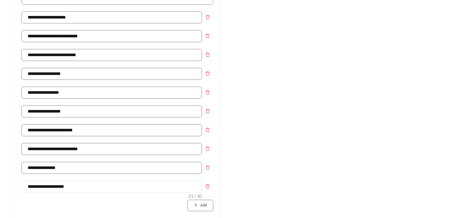
drag, startPoint x: 108, startPoint y: 186, endPoint x: -21, endPoint y: 177, distance: 129.1
type input "**********"
drag, startPoint x: 83, startPoint y: 111, endPoint x: -37, endPoint y: 124, distance: 120.9
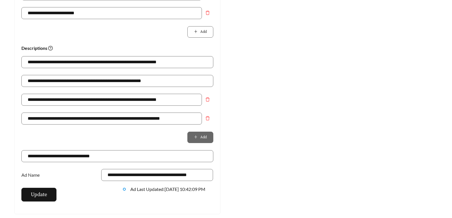
scroll to position [399, 0]
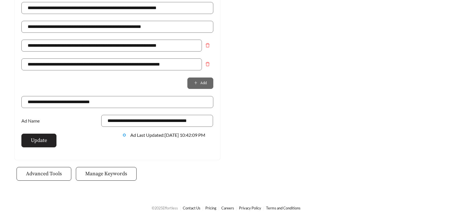
type input "**********"
click at [46, 141] on span "Update" at bounding box center [39, 141] width 16 height 8
click at [117, 176] on span "Manage Keywords" at bounding box center [106, 174] width 42 height 8
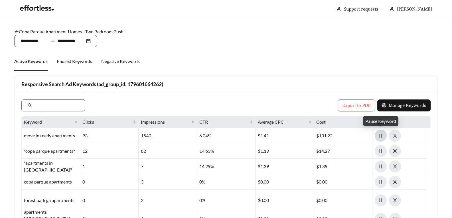
click at [379, 138] on button "button" at bounding box center [381, 136] width 12 height 12
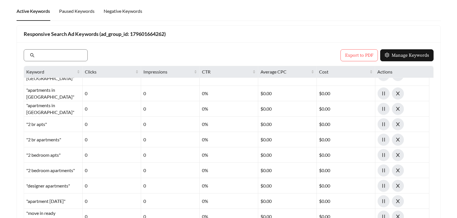
scroll to position [143, 0]
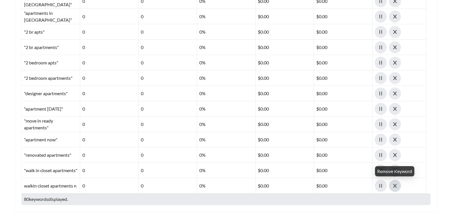
click at [397, 189] on button "button" at bounding box center [395, 186] width 12 height 12
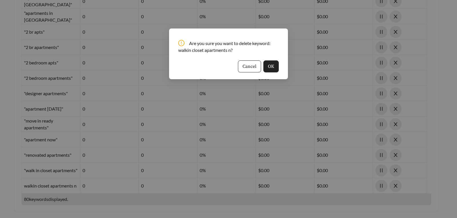
click at [277, 69] on button "OK" at bounding box center [270, 66] width 15 height 12
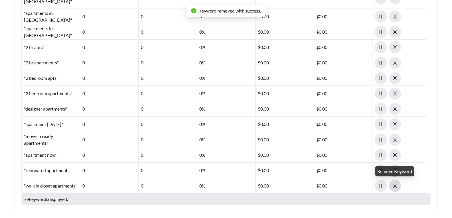
click at [392, 187] on span "close" at bounding box center [394, 185] width 11 height 5
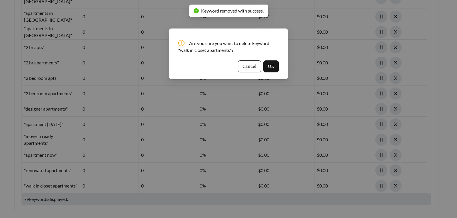
click at [272, 68] on span "OK" at bounding box center [271, 66] width 6 height 7
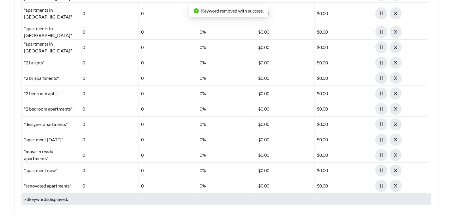
scroll to position [1157, 0]
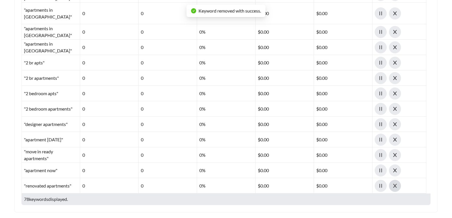
click at [393, 187] on icon "close" at bounding box center [395, 185] width 5 height 5
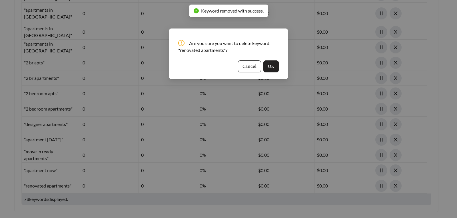
click at [268, 66] on span "OK" at bounding box center [271, 66] width 6 height 7
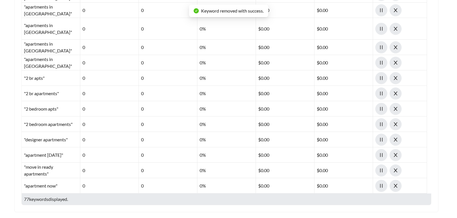
scroll to position [1141, 0]
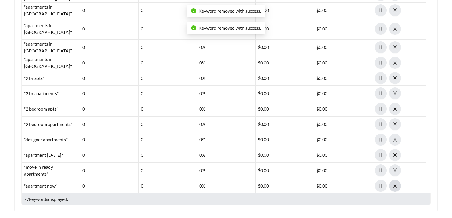
click at [392, 187] on span "close" at bounding box center [394, 185] width 11 height 5
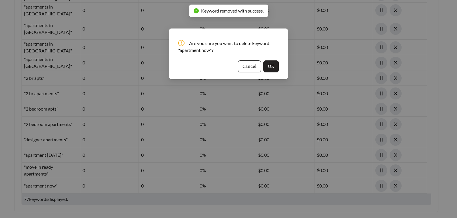
click at [273, 66] on span "OK" at bounding box center [271, 66] width 6 height 7
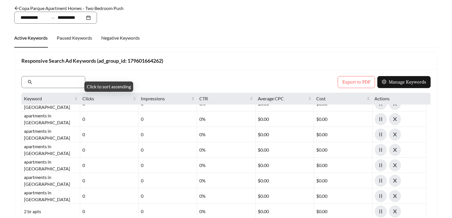
scroll to position [0, 0]
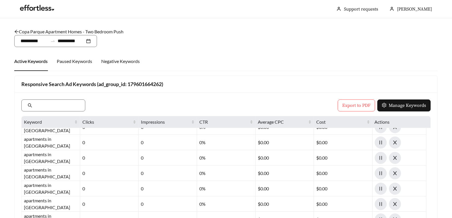
click at [19, 31] on link "Copa Parque Apartment Homes - Two Bedroom Push" at bounding box center [68, 31] width 109 height 5
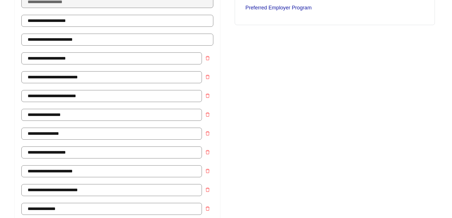
scroll to position [57, 0]
